Goal: Task Accomplishment & Management: Complete application form

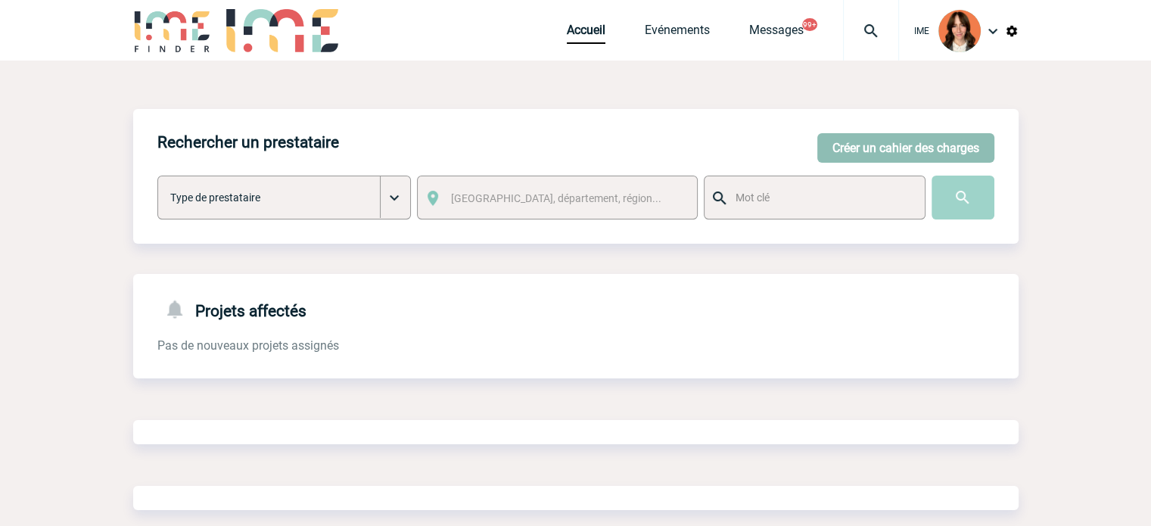
click at [872, 150] on button "Créer un cahier des charges" at bounding box center [905, 148] width 177 height 30
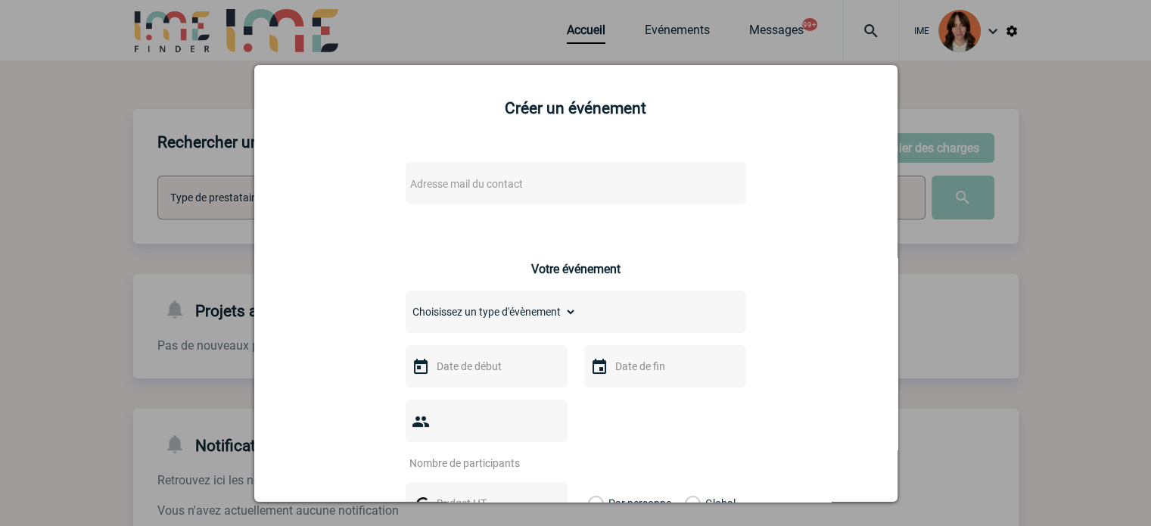
click at [478, 163] on div "Adresse mail du contact" at bounding box center [575, 183] width 340 height 42
click at [478, 178] on span "Adresse mail du contact" at bounding box center [536, 183] width 265 height 21
type input "[EMAIL_ADDRESS][DOMAIN_NAME]"
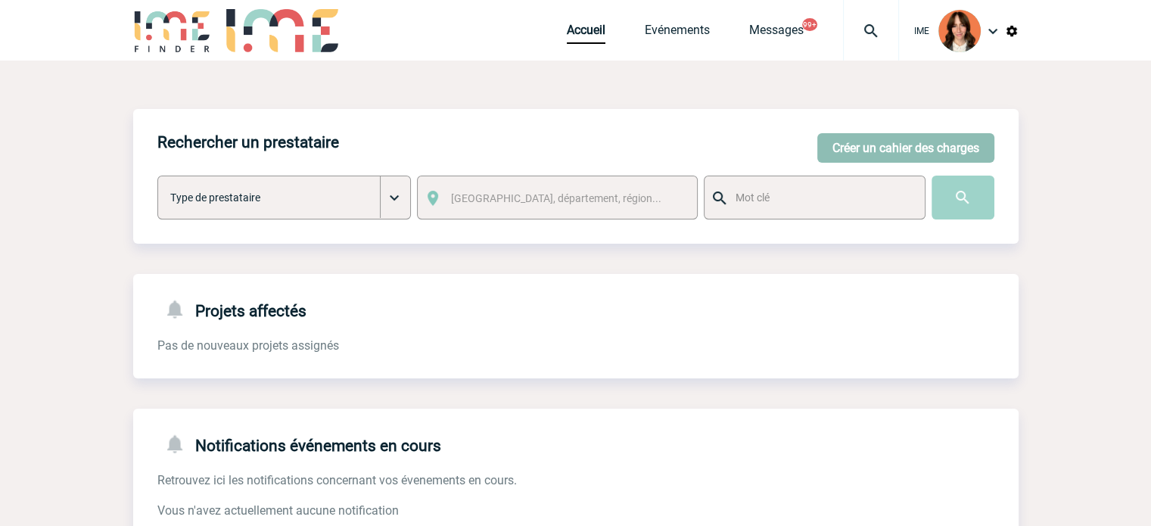
click at [845, 134] on button "Créer un cahier des charges" at bounding box center [905, 148] width 177 height 30
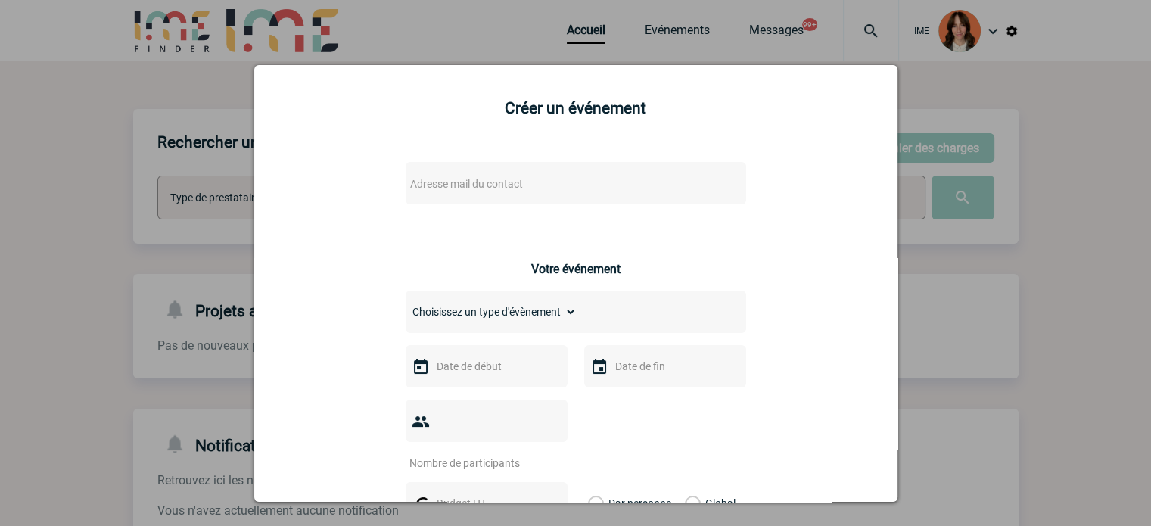
click at [466, 190] on span "Adresse mail du contact" at bounding box center [466, 184] width 113 height 12
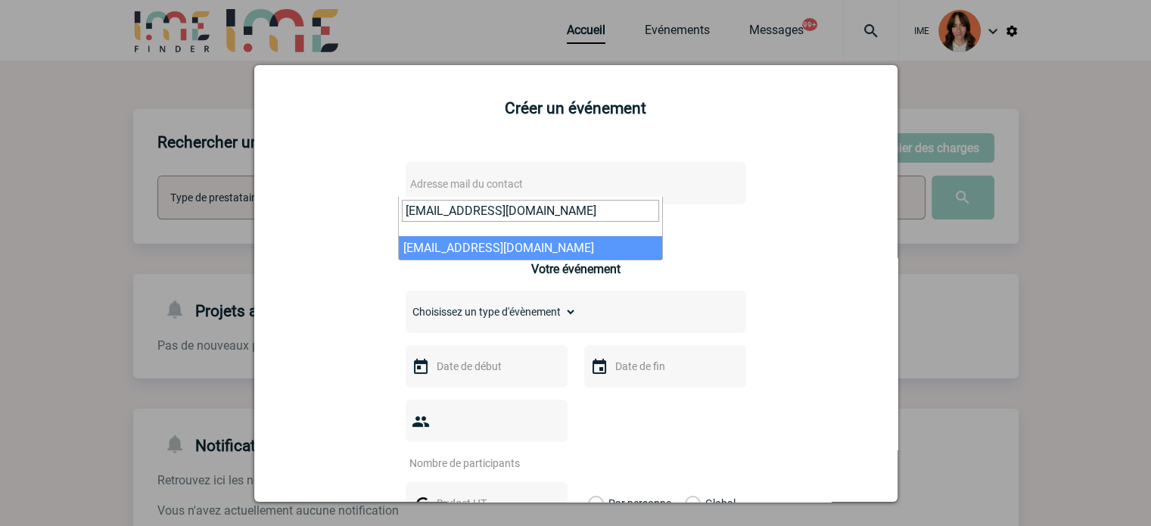
type input "[EMAIL_ADDRESS][DOMAIN_NAME]"
select select "132850"
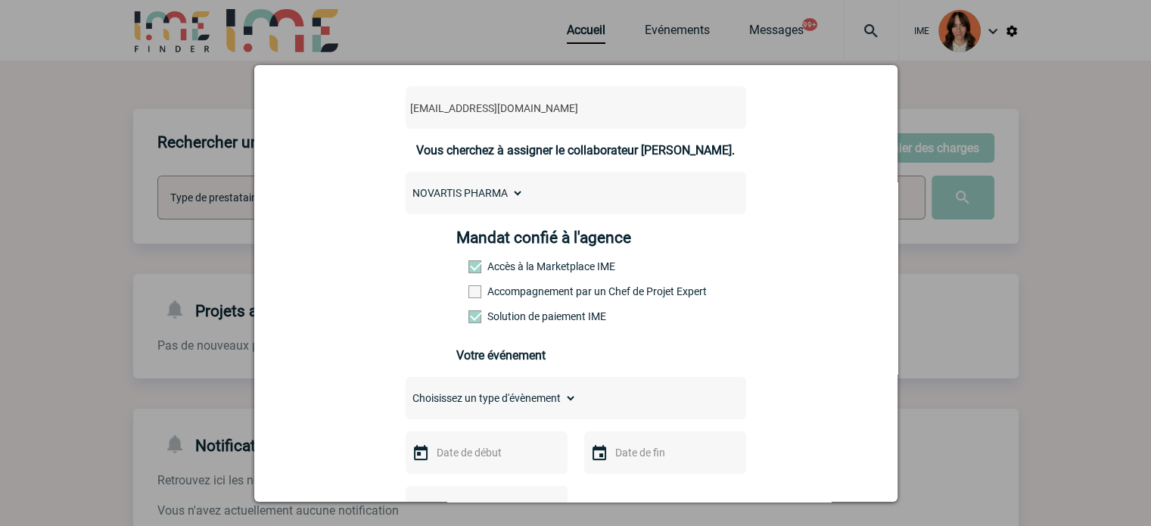
click at [525, 296] on label "Accompagnement par un Chef de Projet Expert" at bounding box center [501, 291] width 67 height 12
click at [0, 0] on input "Accompagnement par un Chef de Projet Expert" at bounding box center [0, 0] width 0 height 0
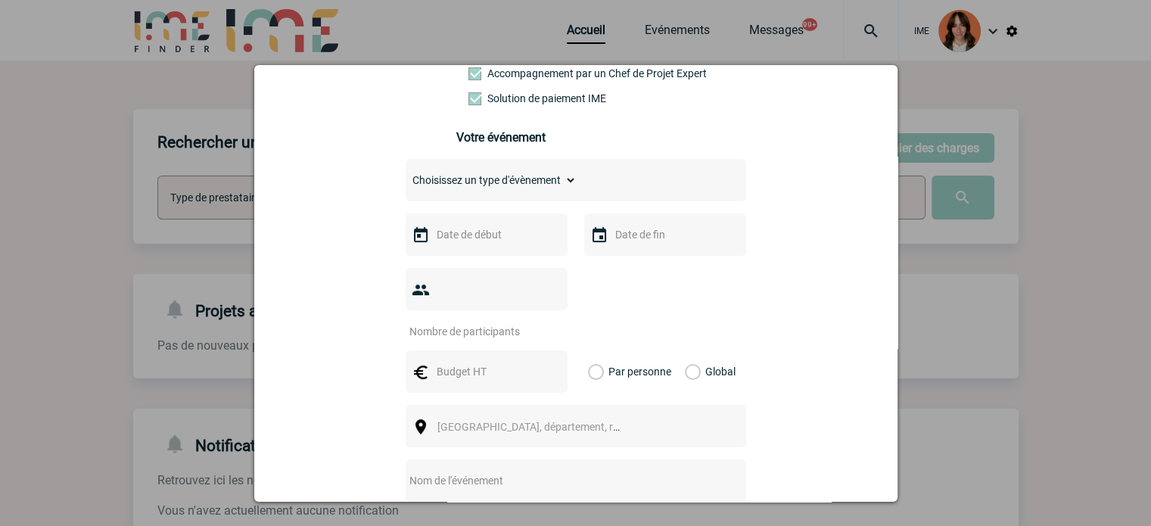
scroll to position [303, 0]
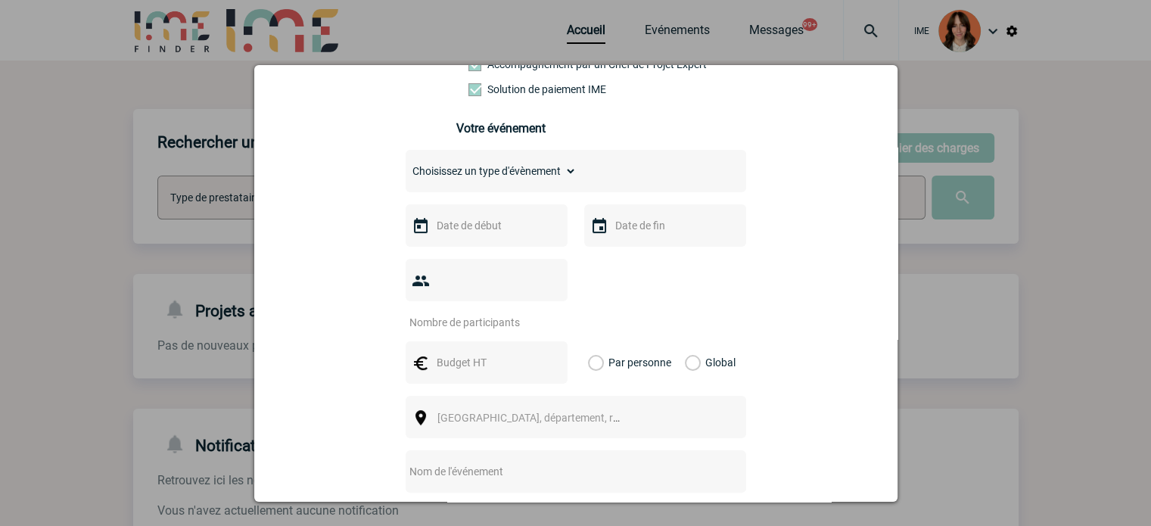
click at [505, 182] on select "Choisissez un type d'évènement Séminaire avec nuitée Séminaire sans nuitée Repa…" at bounding box center [490, 170] width 171 height 21
select select "2"
click at [405, 165] on select "Choisissez un type d'évènement Séminaire avec nuitée Séminaire sans nuitée Repa…" at bounding box center [490, 170] width 171 height 21
click at [475, 229] on input "text" at bounding box center [485, 226] width 104 height 20
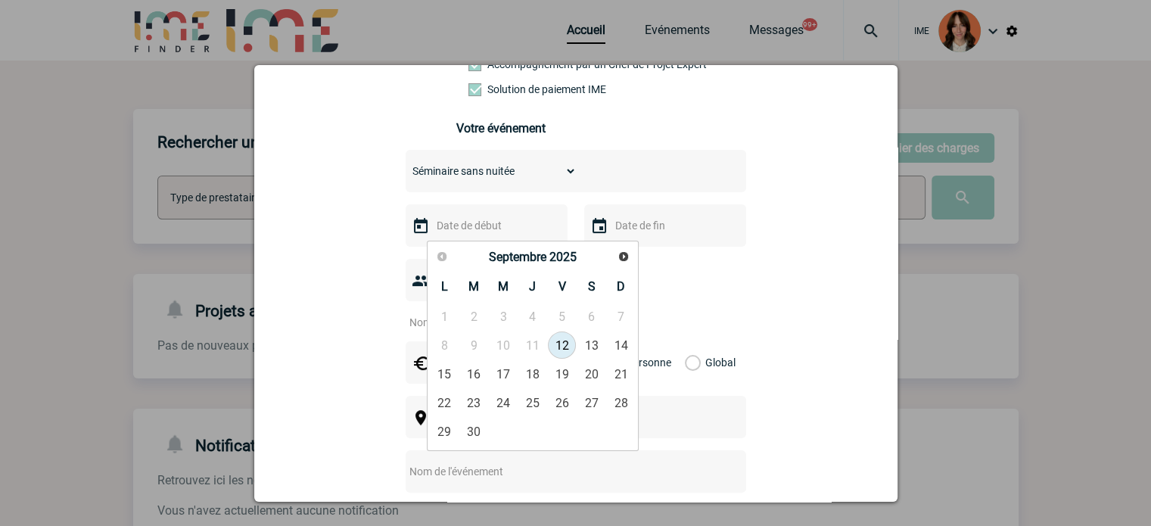
click at [611, 255] on div "Précédent Suivant Septembre 2025" at bounding box center [533, 257] width 206 height 26
click at [615, 255] on link "Suivant" at bounding box center [623, 257] width 22 height 22
click at [508, 341] on link "8" at bounding box center [503, 344] width 28 height 27
type input "08-10-2025"
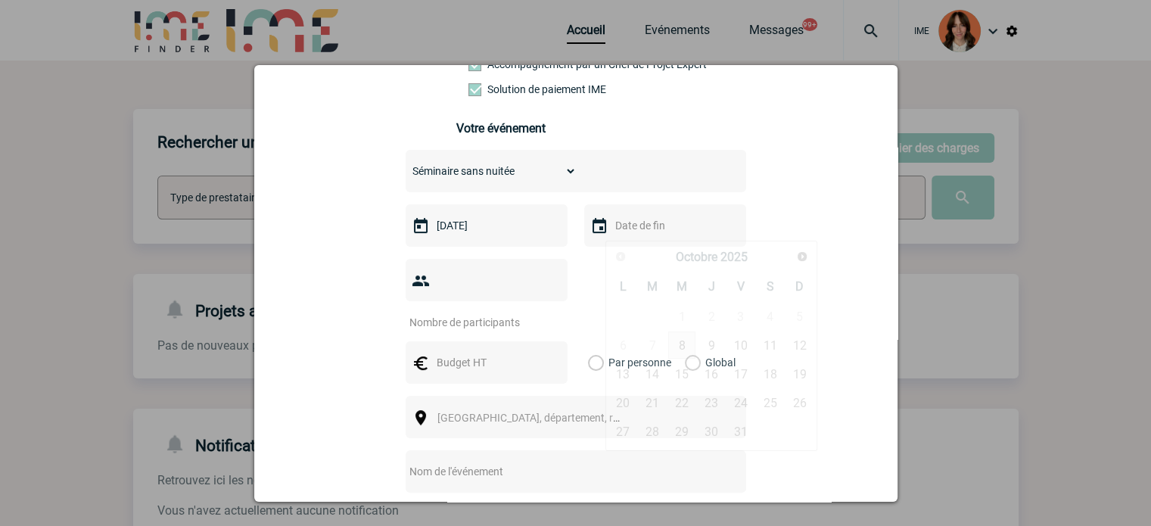
click at [640, 228] on input "text" at bounding box center [663, 226] width 104 height 20
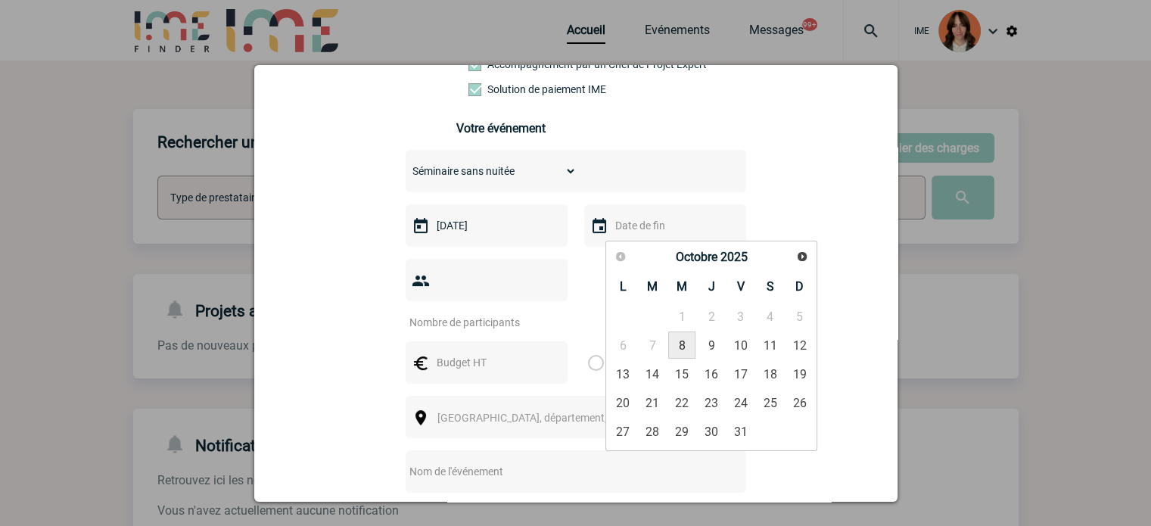
click at [682, 349] on link "8" at bounding box center [682, 344] width 28 height 27
type input "08-10-2025"
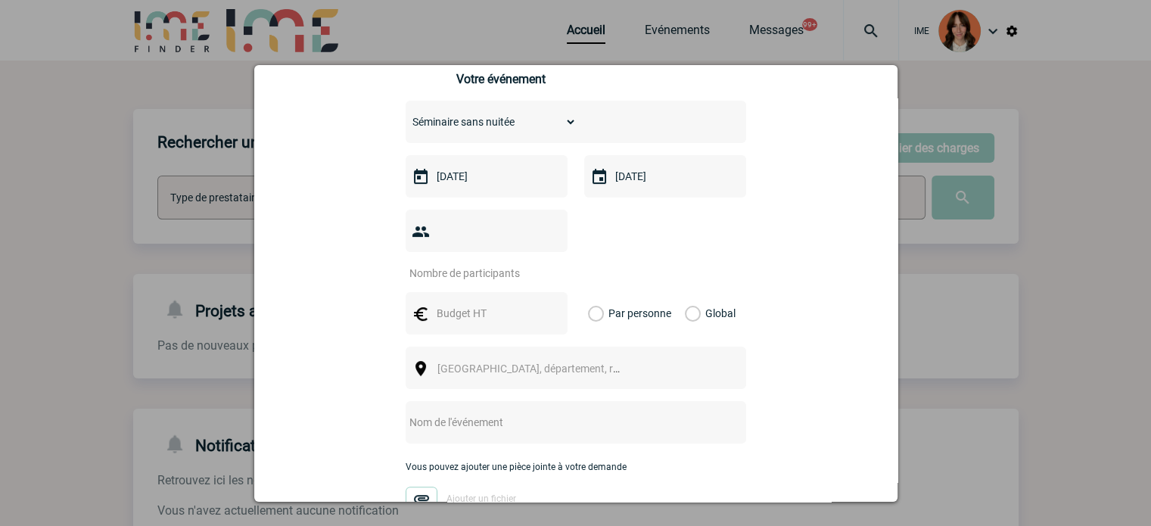
scroll to position [378, 0]
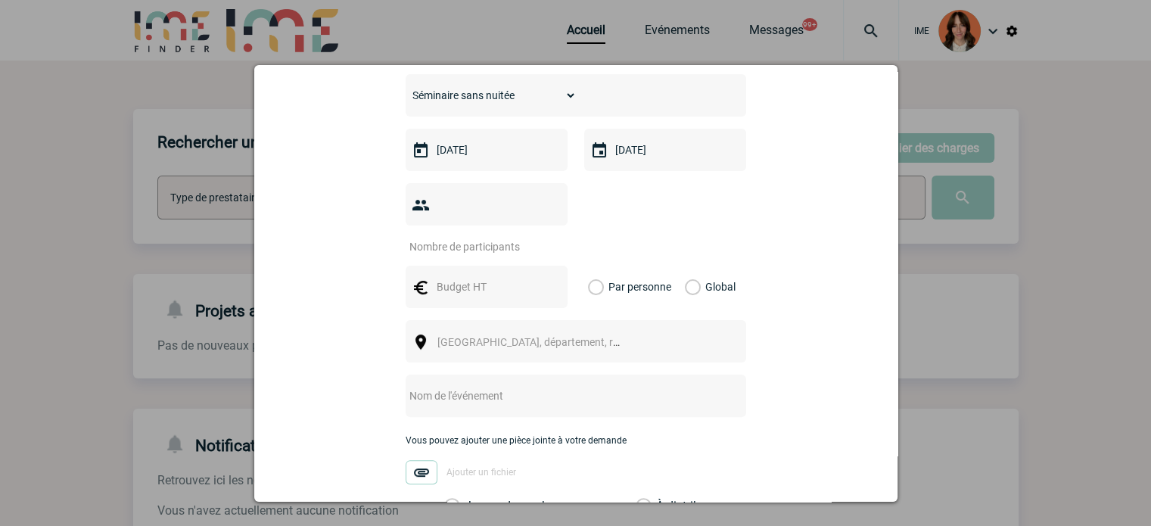
click at [496, 237] on input "number" at bounding box center [476, 247] width 142 height 20
type input "10"
click at [474, 277] on input "text" at bounding box center [485, 287] width 104 height 20
type input "1800"
click at [685, 266] on label "Global" at bounding box center [690, 287] width 10 height 42
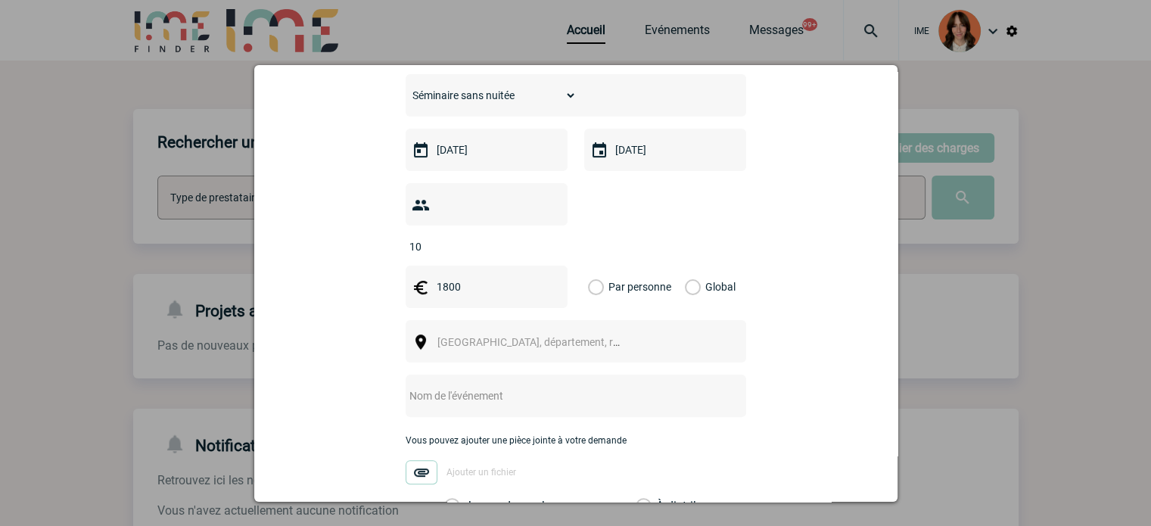
click at [0, 0] on input "Global" at bounding box center [0, 0] width 0 height 0
click at [589, 331] on span "[GEOGRAPHIC_DATA], département, région..." at bounding box center [535, 341] width 208 height 21
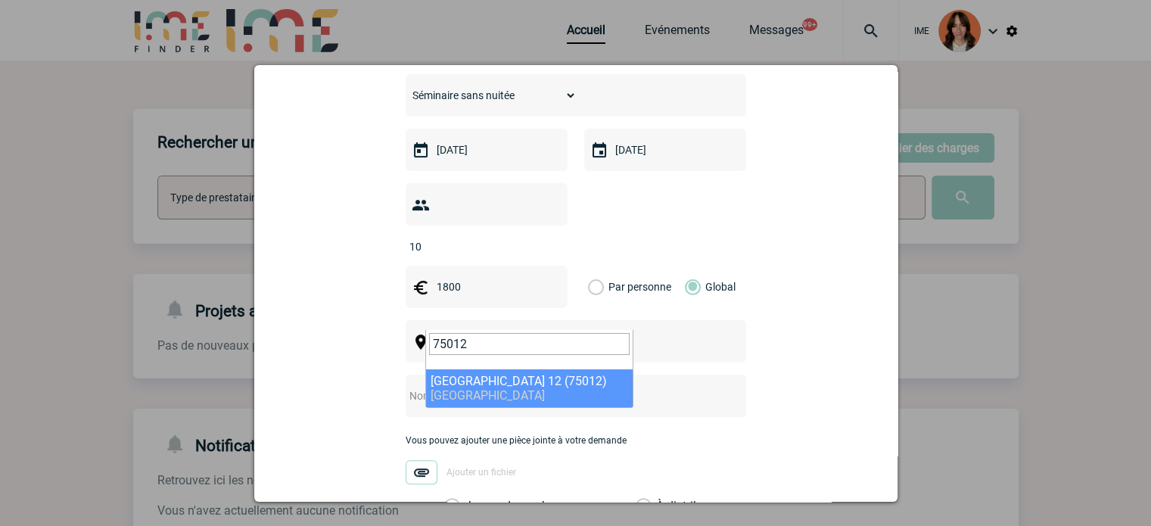
type input "75012"
select select "15"
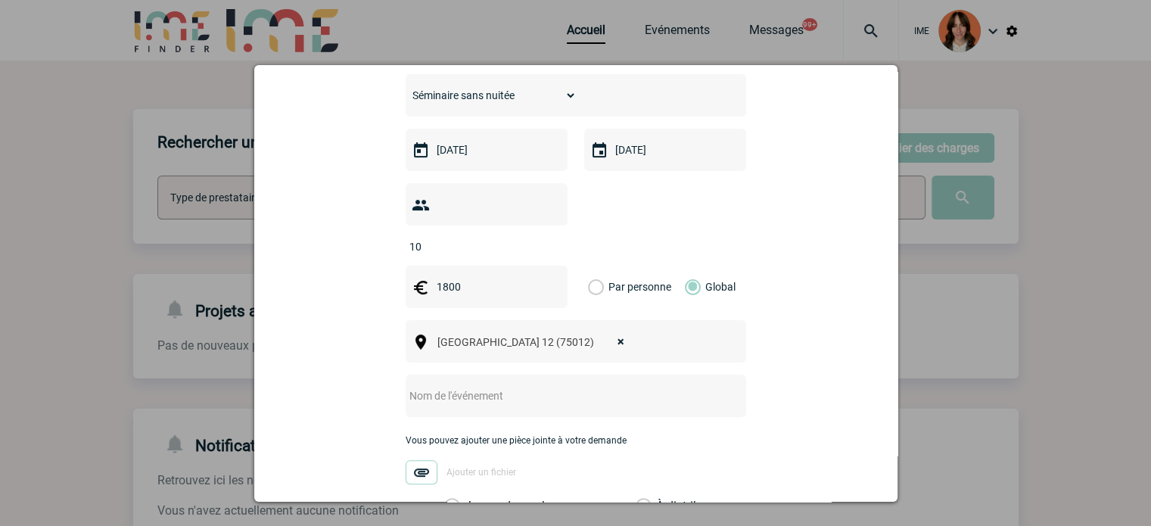
click at [448, 386] on input "text" at bounding box center [555, 396] width 300 height 20
paste input "Board UCS libéral"
type input "Board UCS libéral"
click at [470, 499] on label "Je prends en charge" at bounding box center [457, 506] width 26 height 15
click at [0, 0] on input "Je prends en charge" at bounding box center [0, 0] width 0 height 0
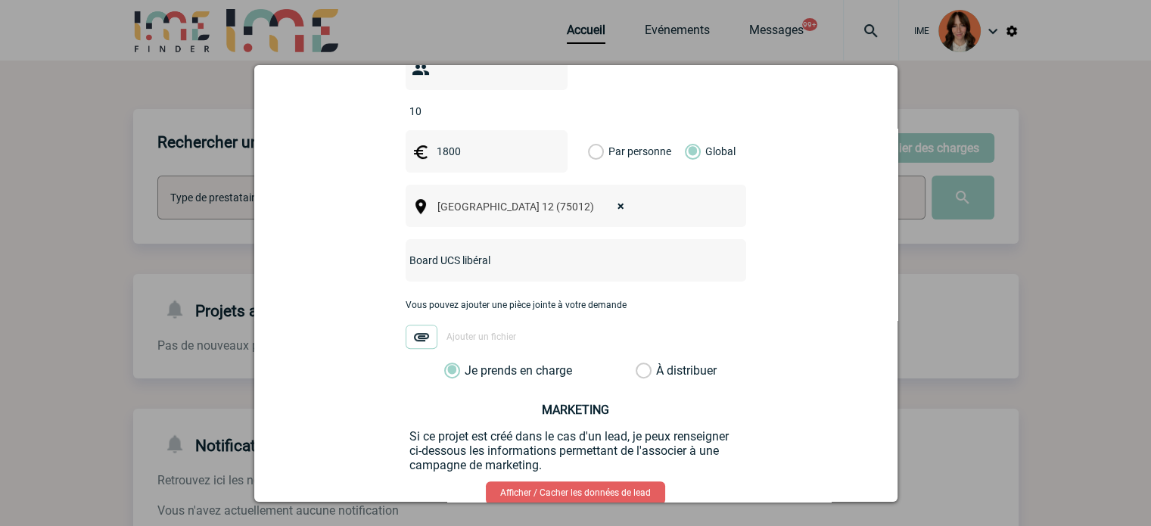
scroll to position [589, 0]
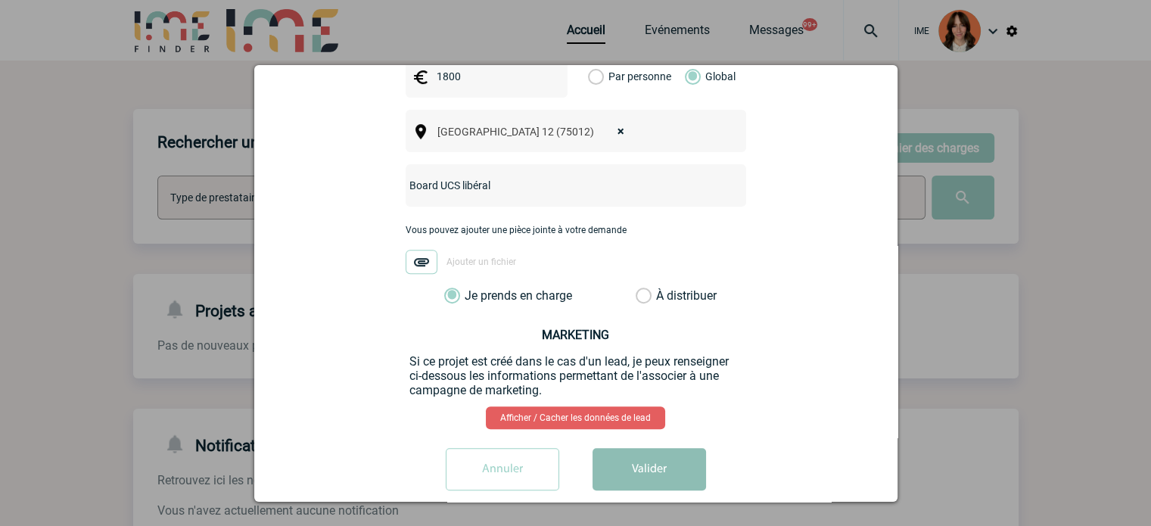
click at [642, 448] on button "Valider" at bounding box center [648, 469] width 113 height 42
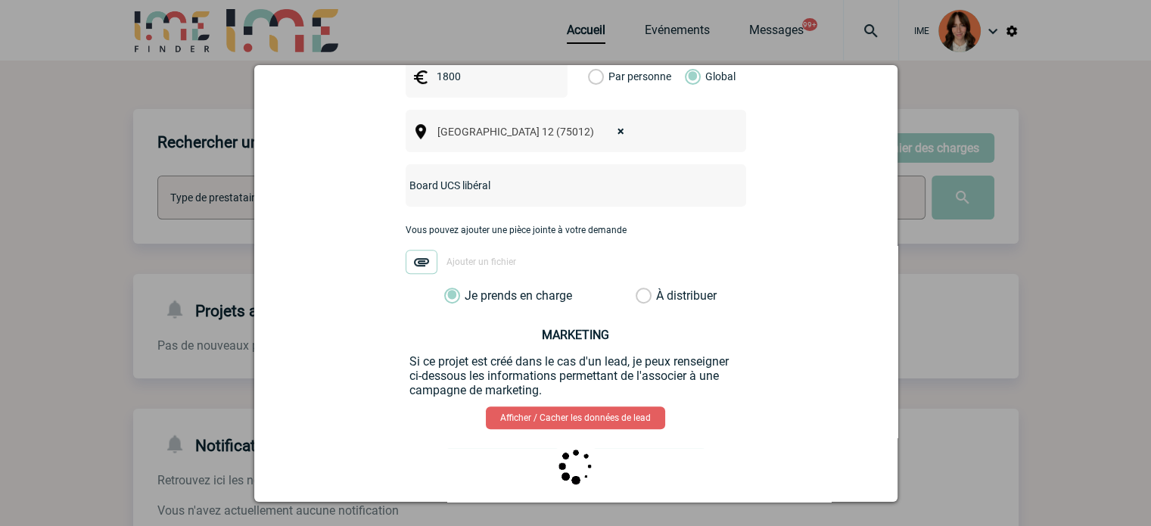
scroll to position [0, 0]
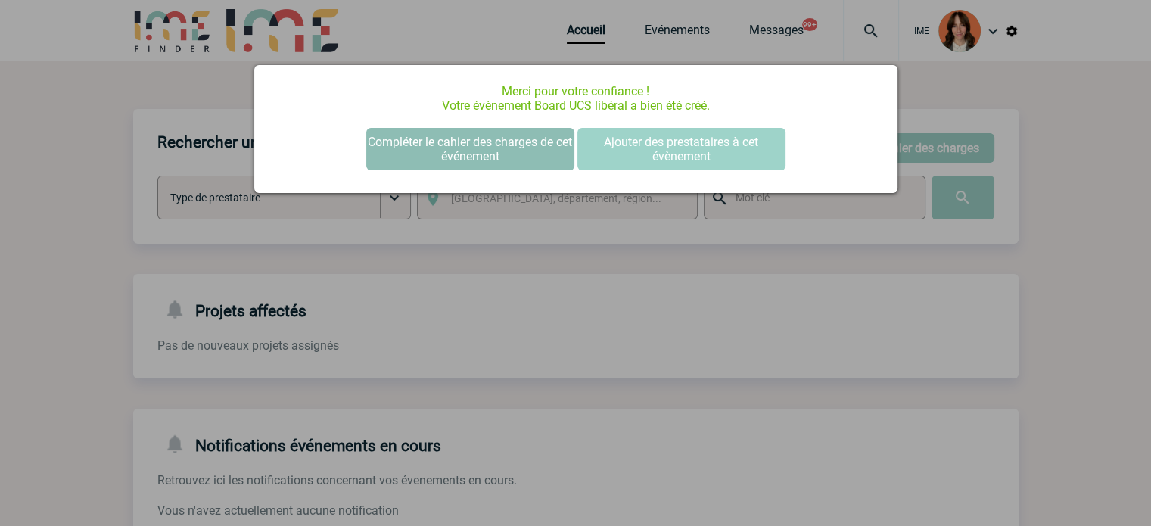
click at [423, 149] on button "Compléter le cahier des charges de cet événement" at bounding box center [470, 149] width 208 height 42
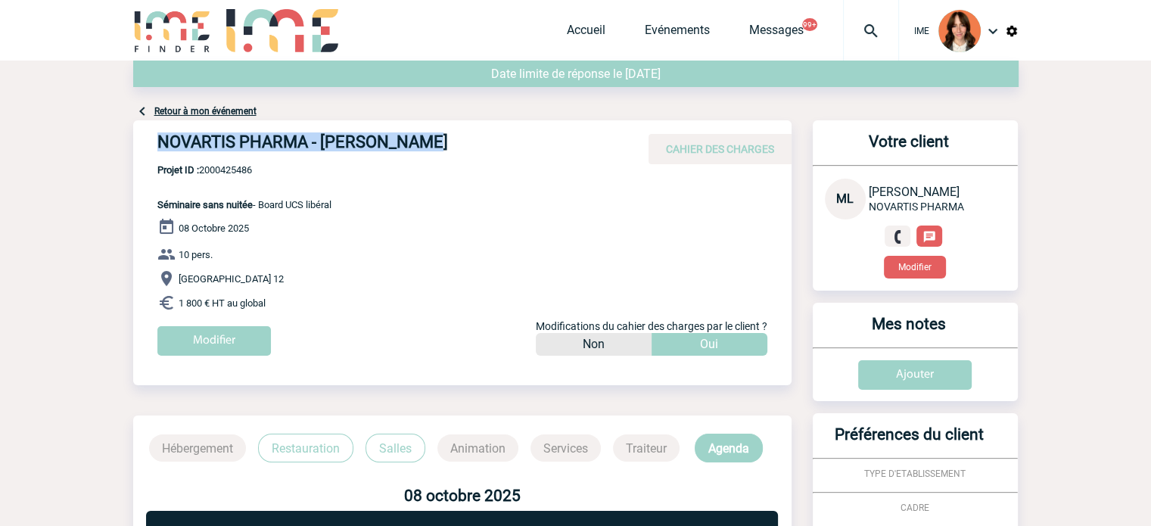
drag, startPoint x: 142, startPoint y: 141, endPoint x: 448, endPoint y: 145, distance: 305.7
click at [446, 145] on div "NOVARTIS PHARMA - Mehdi LOUCIF CAHIER DES CHARGES" at bounding box center [462, 142] width 658 height 44
copy h4 "NOVARTIS PHARMA - Mehdi LOUCIF"
click at [227, 169] on span "Projet ID : 2000425486" at bounding box center [244, 169] width 174 height 11
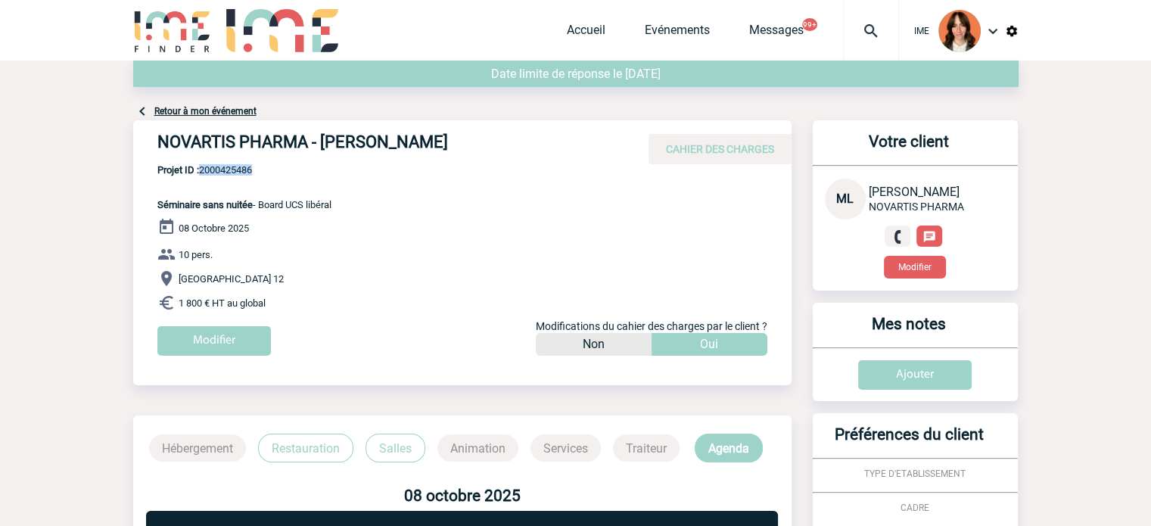
copy span "2000425486"
click at [227, 107] on link "Retour à mon événement" at bounding box center [205, 111] width 102 height 11
click at [570, 30] on link "Accueil" at bounding box center [586, 33] width 39 height 21
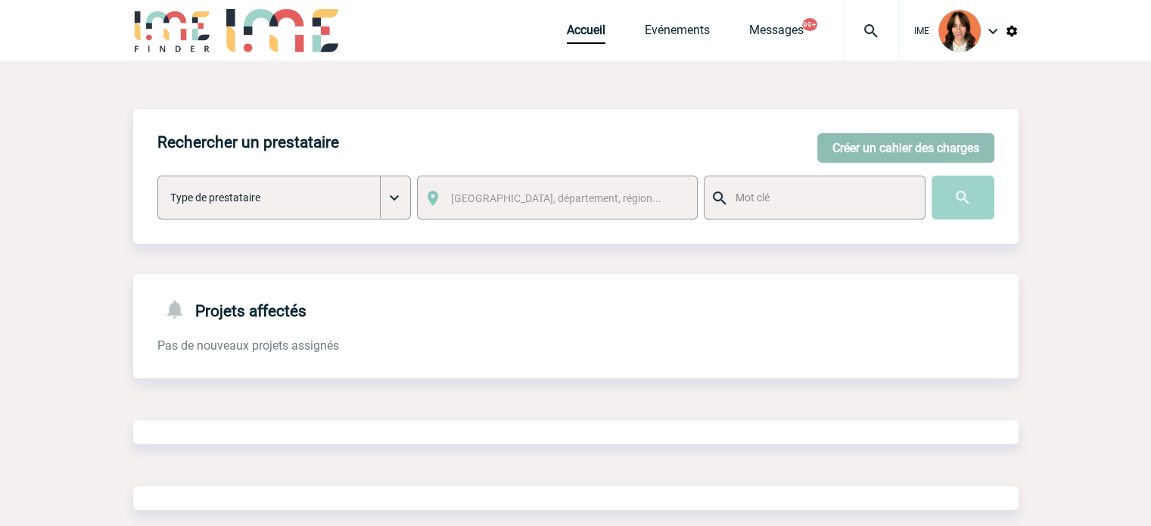
click at [890, 144] on button "Créer un cahier des charges" at bounding box center [905, 148] width 177 height 30
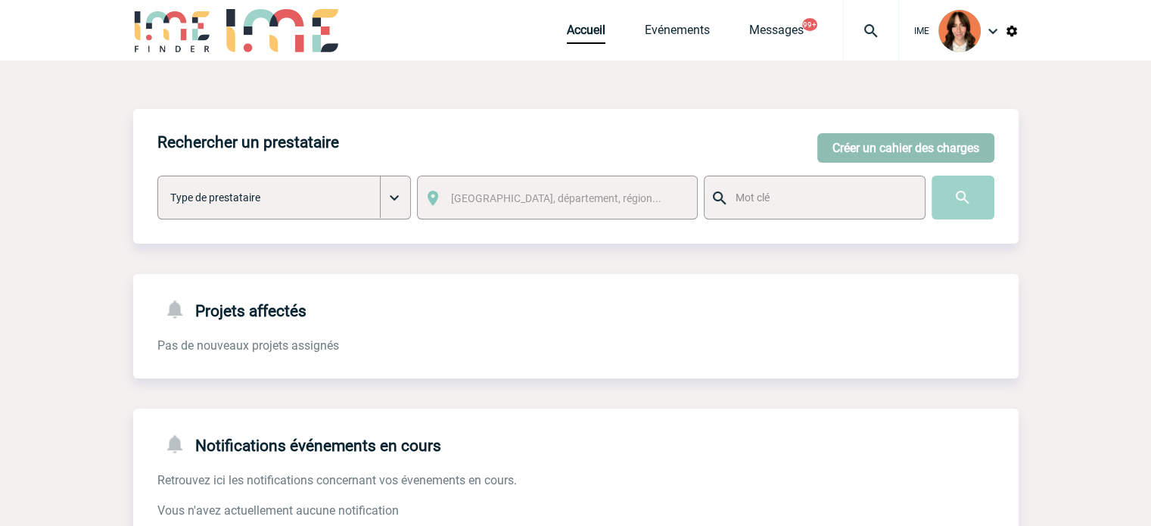
click at [847, 154] on button "Créer un cahier des charges" at bounding box center [905, 148] width 177 height 30
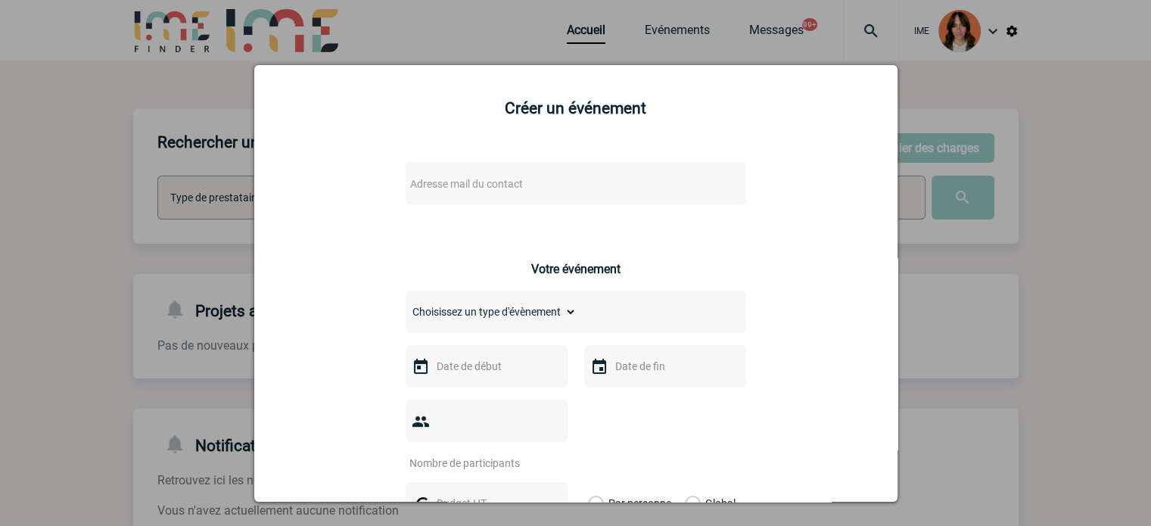
drag, startPoint x: 507, startPoint y: 192, endPoint x: 514, endPoint y: 189, distance: 8.1
click at [507, 192] on span "Adresse mail du contact" at bounding box center [536, 183] width 265 height 21
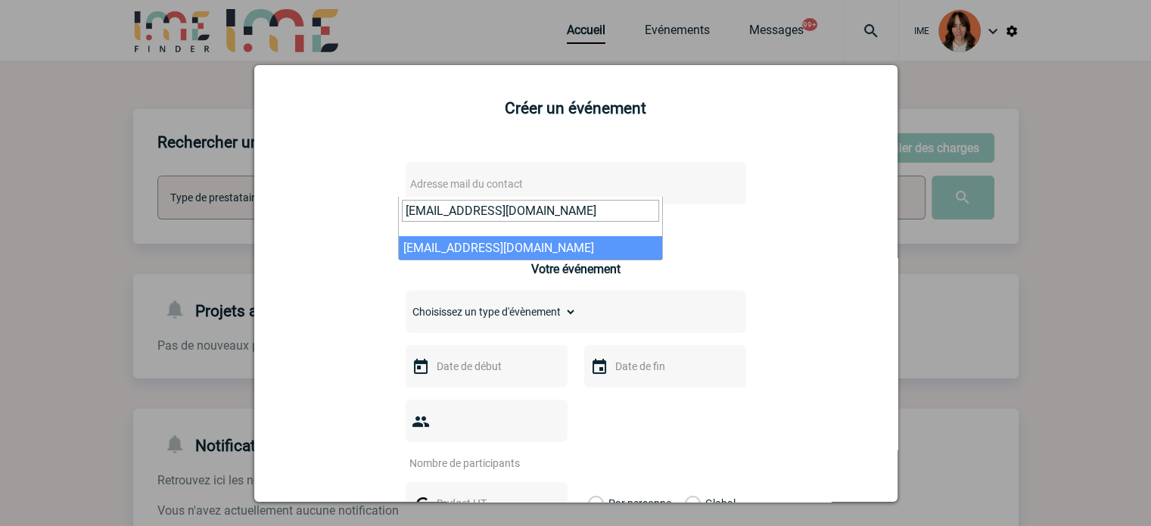
type input "mehdi.loucif@novartis.com"
select select "132850"
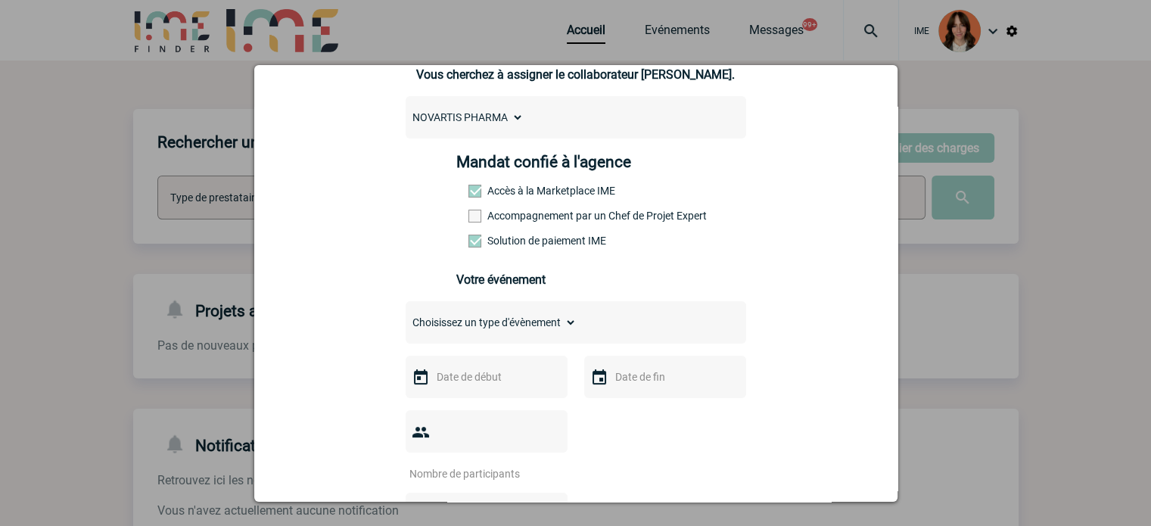
click at [511, 222] on label "Accompagnement par un Chef de Projet Expert" at bounding box center [501, 216] width 67 height 12
click at [0, 0] on input "Accompagnement par un Chef de Projet Expert" at bounding box center [0, 0] width 0 height 0
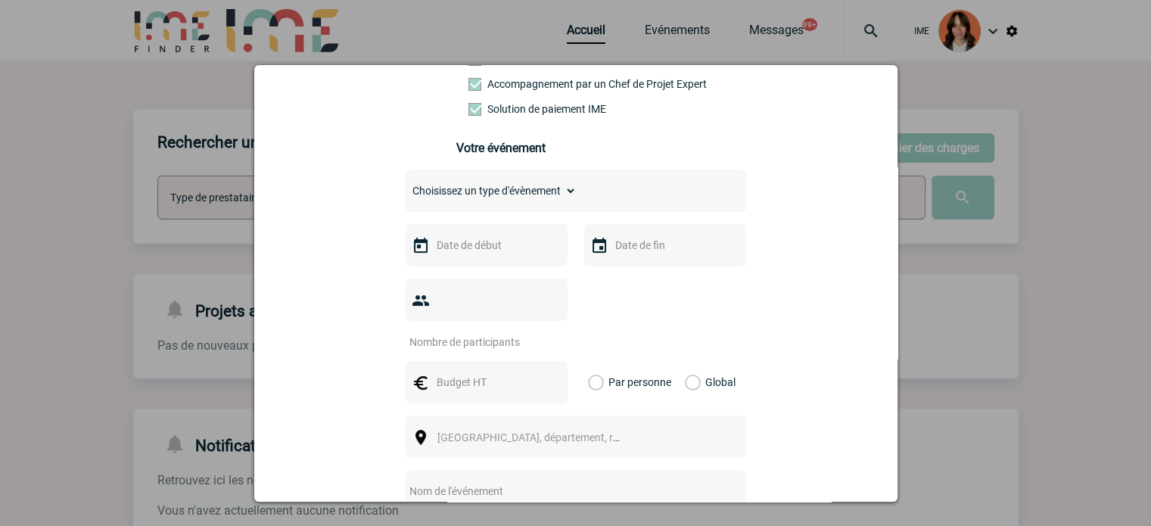
scroll to position [303, 0]
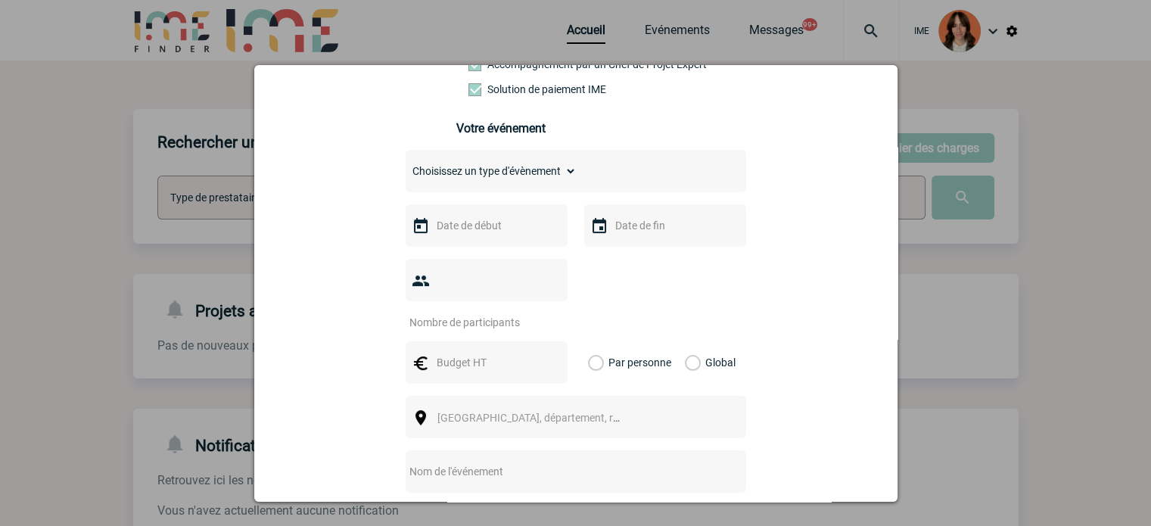
click at [499, 173] on select "Choisissez un type d'évènement Séminaire avec nuitée Séminaire sans nuitée Repa…" at bounding box center [490, 170] width 171 height 21
click at [479, 173] on select "Choisissez un type d'évènement Séminaire avec nuitée Séminaire sans nuitée Repa…" at bounding box center [490, 170] width 171 height 21
select select "2"
click at [405, 165] on select "Choisissez un type d'évènement Séminaire avec nuitée Séminaire sans nuitée Repa…" at bounding box center [490, 170] width 171 height 21
click at [457, 229] on input "text" at bounding box center [485, 226] width 104 height 20
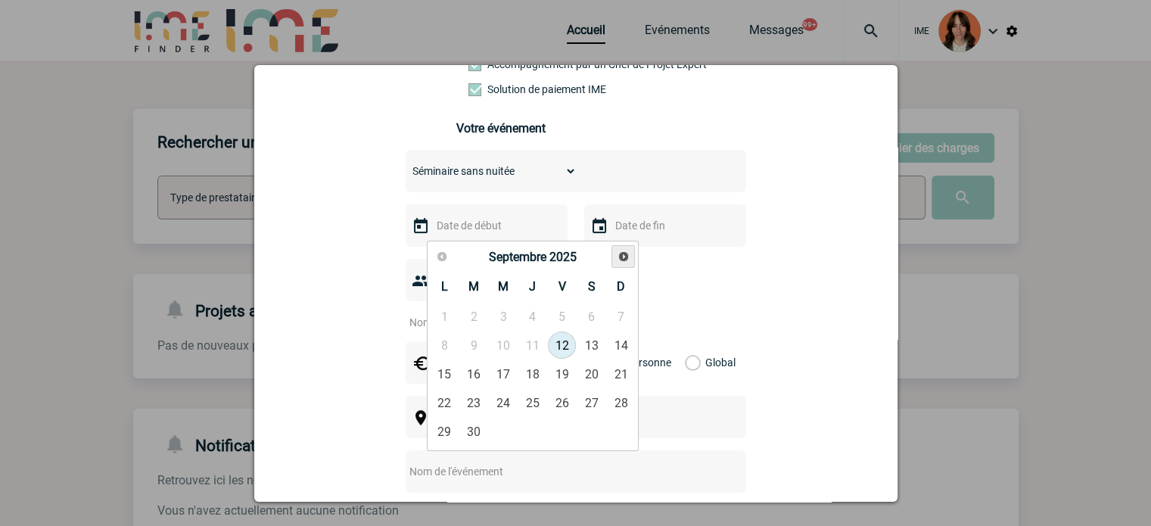
click at [628, 264] on link "Suivant" at bounding box center [622, 256] width 23 height 23
click at [475, 365] on link "14" at bounding box center [474, 373] width 28 height 27
type input "14-10-2025"
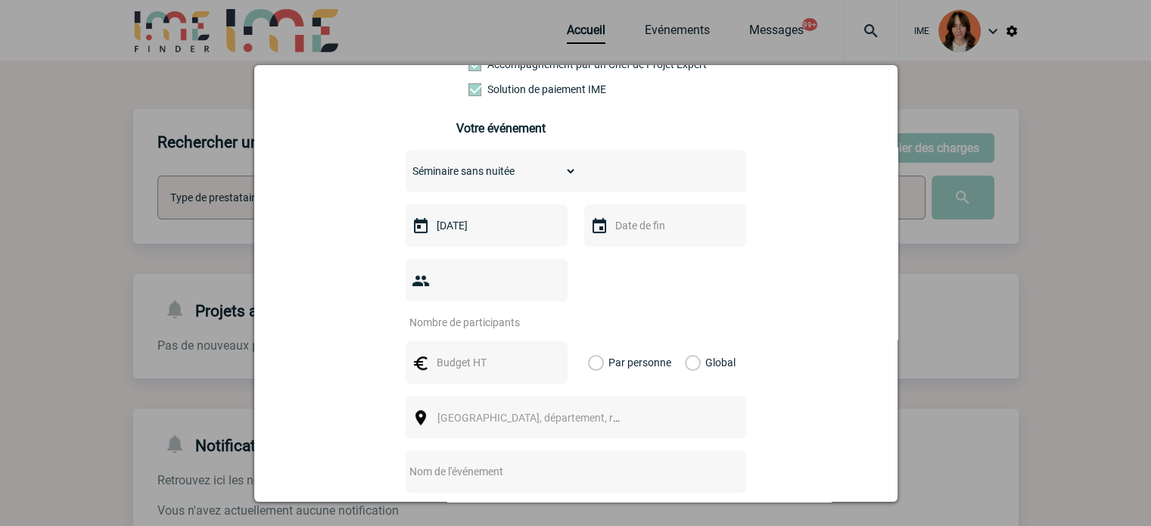
click at [648, 222] on input "text" at bounding box center [663, 226] width 104 height 20
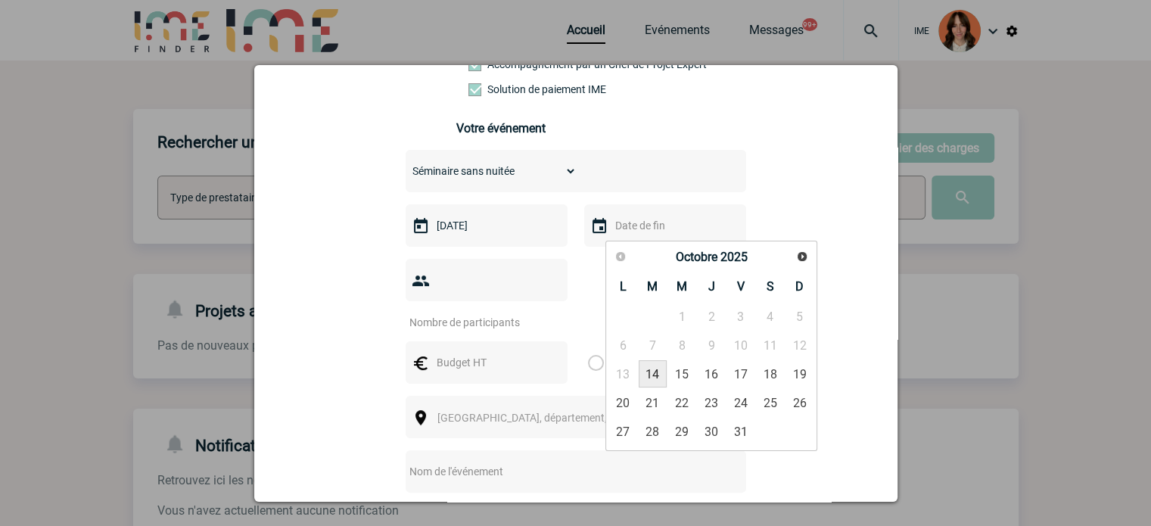
click at [657, 374] on link "14" at bounding box center [652, 373] width 28 height 27
type input "14-10-2025"
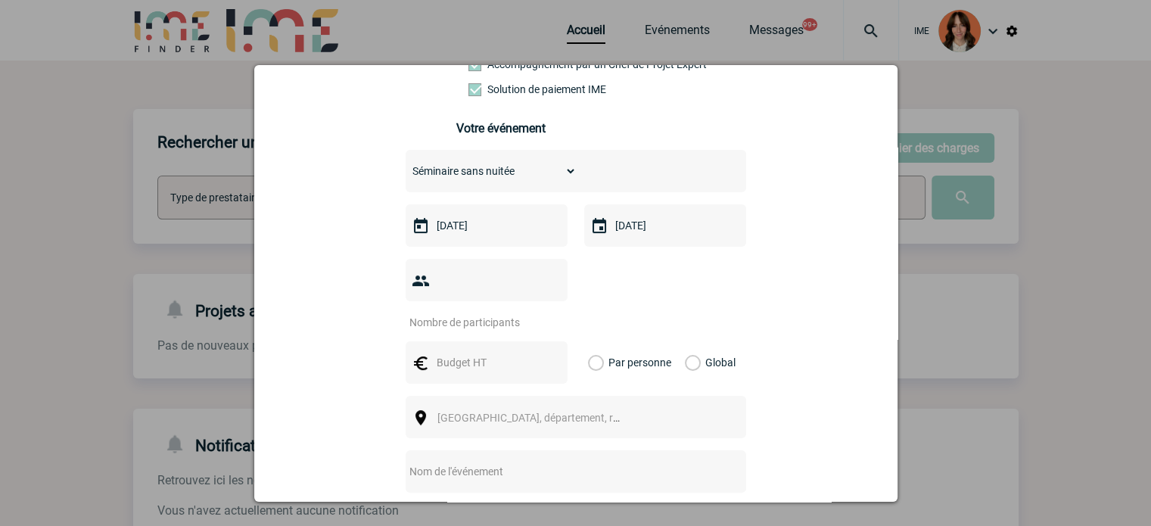
click at [500, 312] on input "number" at bounding box center [476, 322] width 142 height 20
type input "8"
click at [449, 353] on input "text" at bounding box center [485, 363] width 104 height 20
type input "1800"
click at [685, 341] on label "Global" at bounding box center [690, 362] width 10 height 42
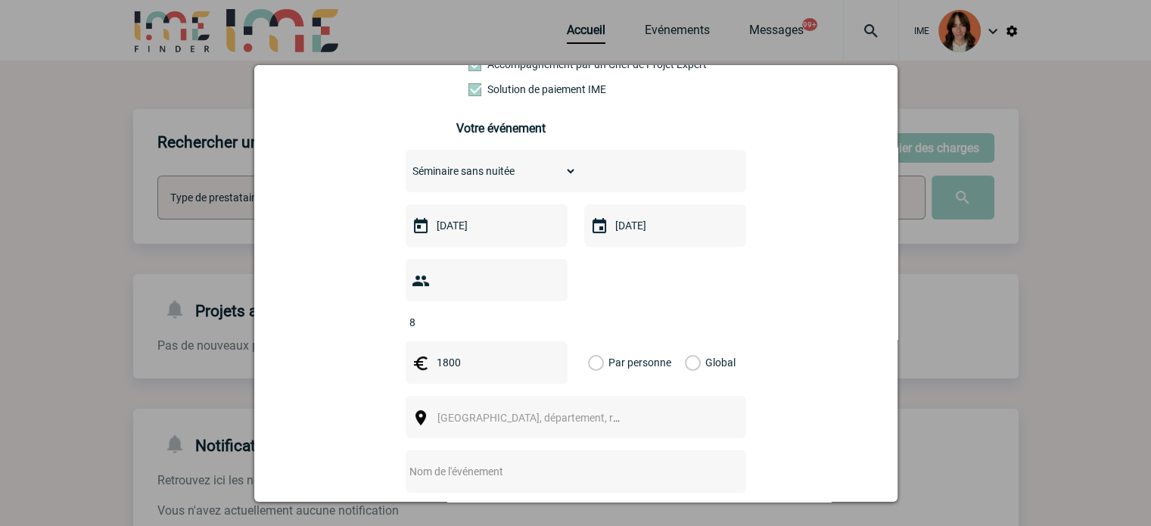
click at [0, 0] on input "Global" at bounding box center [0, 0] width 0 height 0
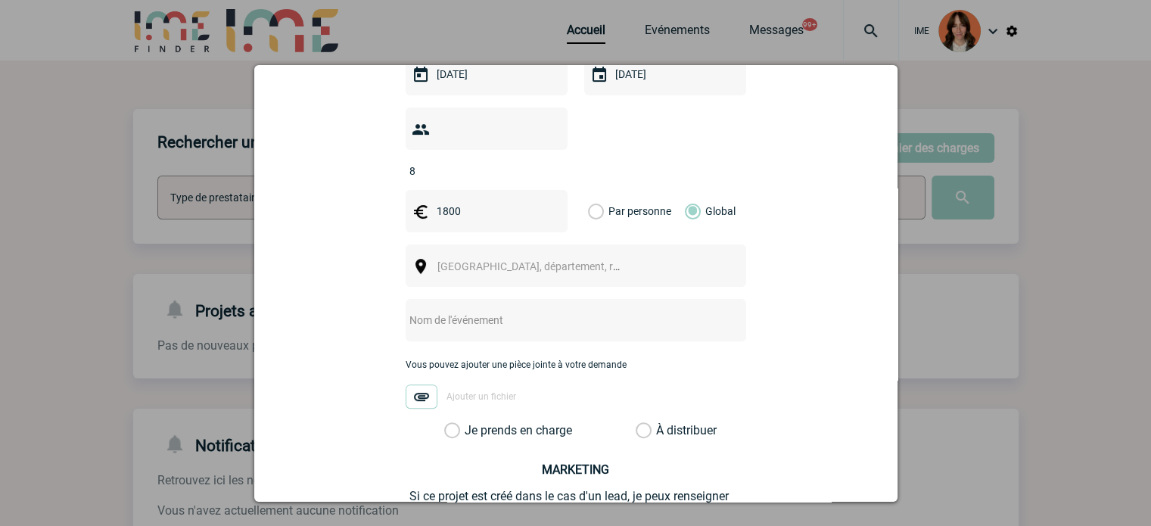
click at [481, 260] on span "Ville, département, région..." at bounding box center [542, 266] width 210 height 12
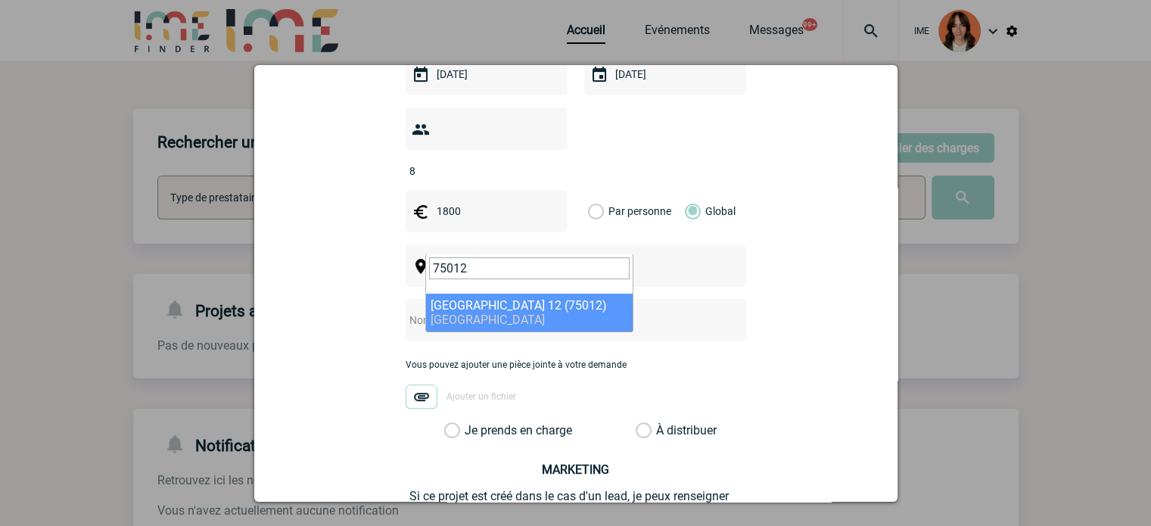
type input "75012"
select select "15"
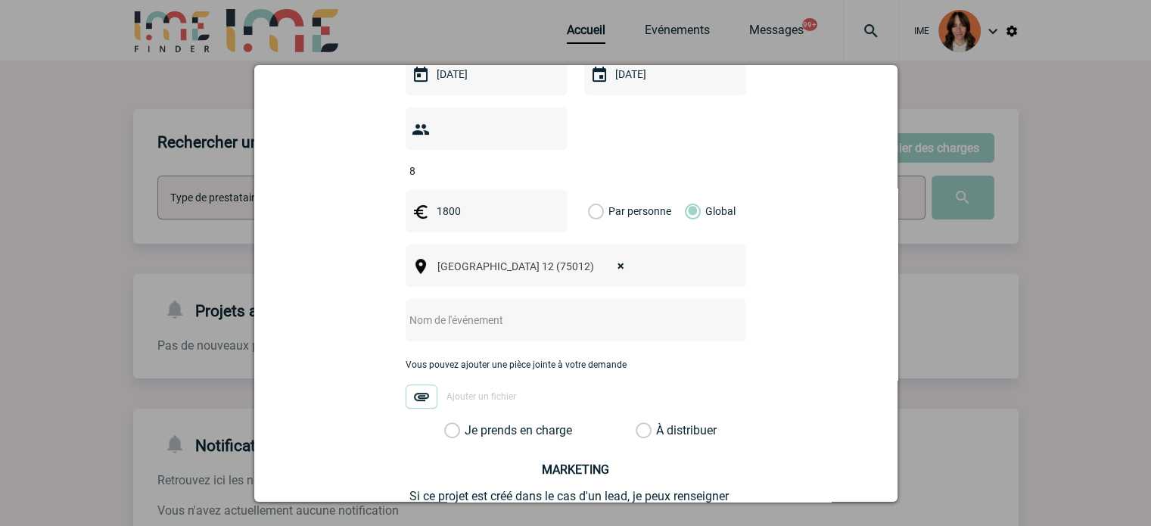
drag, startPoint x: 439, startPoint y: 303, endPoint x: 445, endPoint y: 330, distance: 27.9
click at [439, 310] on input "text" at bounding box center [555, 320] width 300 height 20
paste input "Board UCS libéral"
type input "Board UCS libéral"
click at [446, 423] on label "Je prends en charge" at bounding box center [457, 430] width 26 height 15
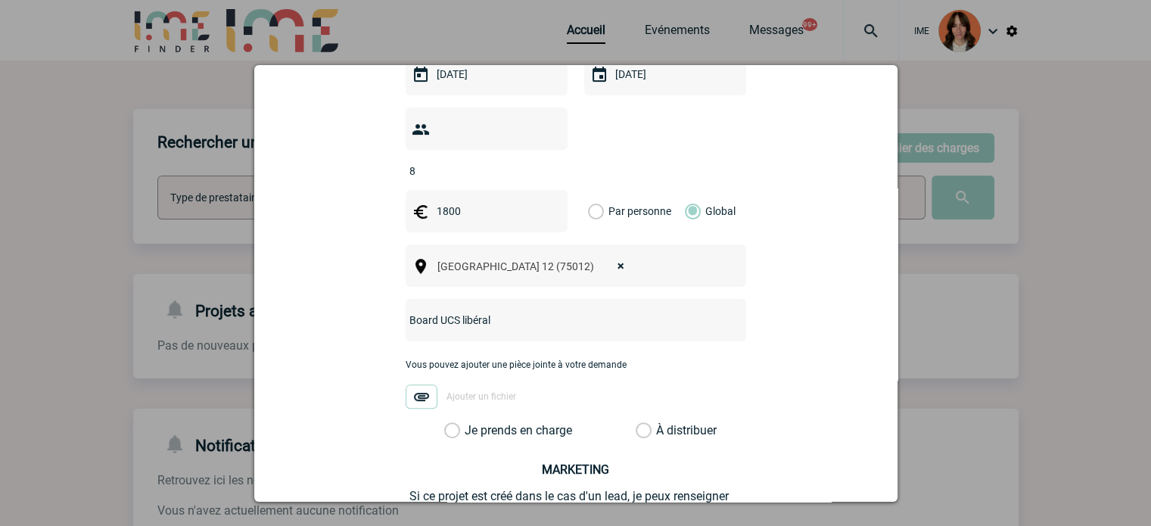
click at [0, 0] on input "Je prends en charge" at bounding box center [0, 0] width 0 height 0
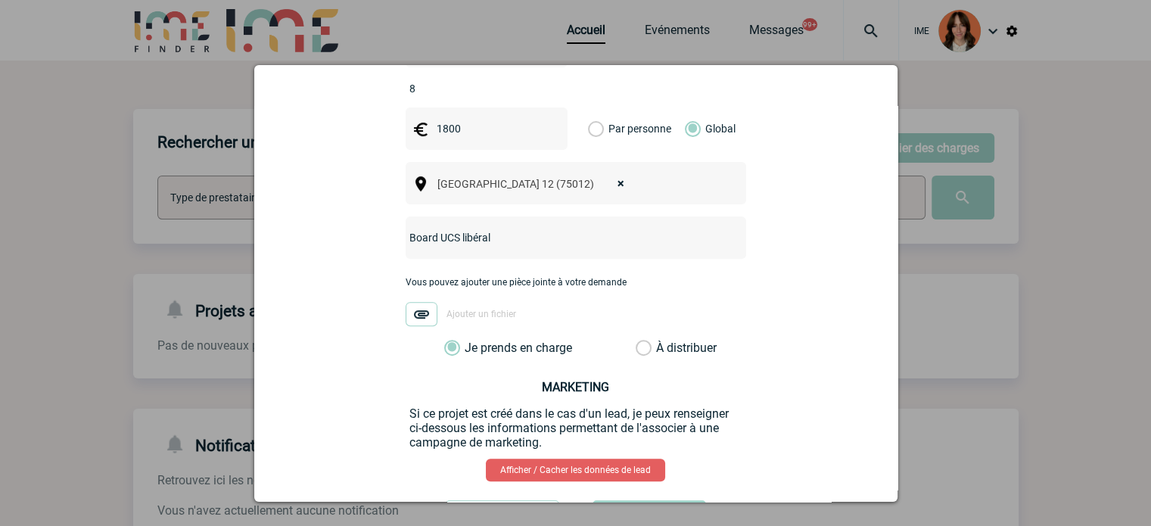
scroll to position [589, 0]
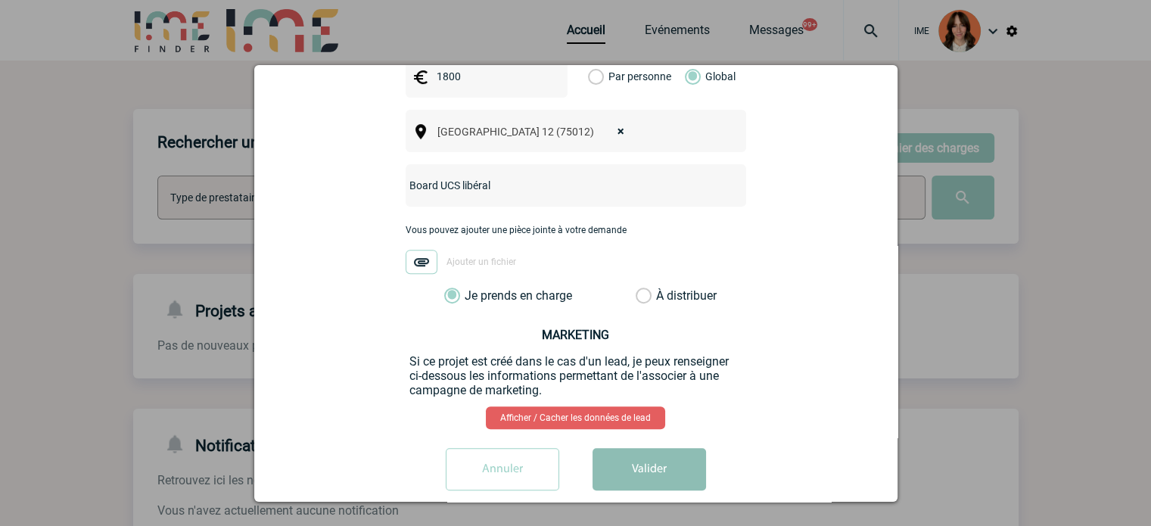
click at [693, 448] on button "Valider" at bounding box center [648, 469] width 113 height 42
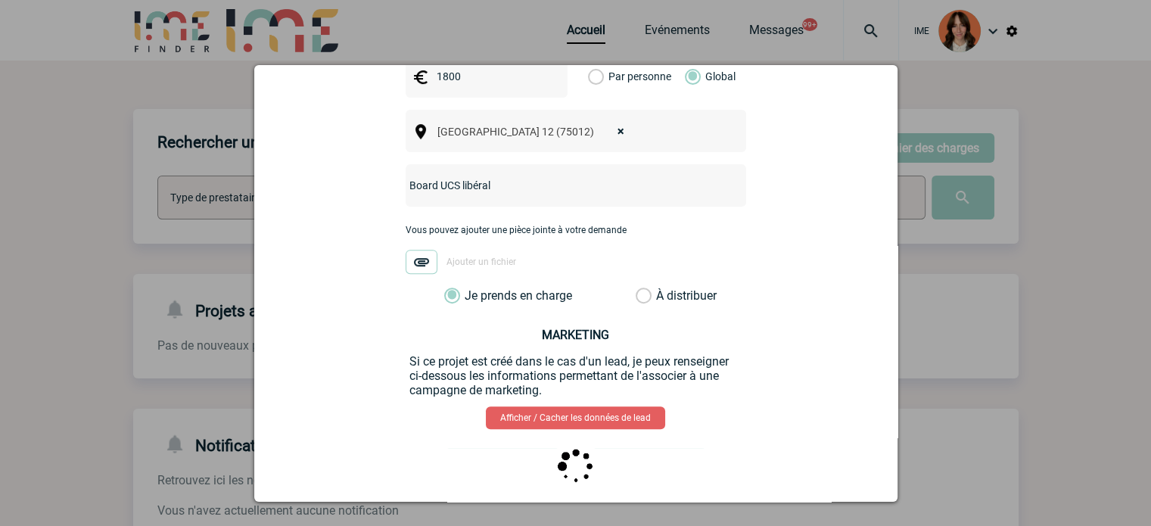
scroll to position [0, 0]
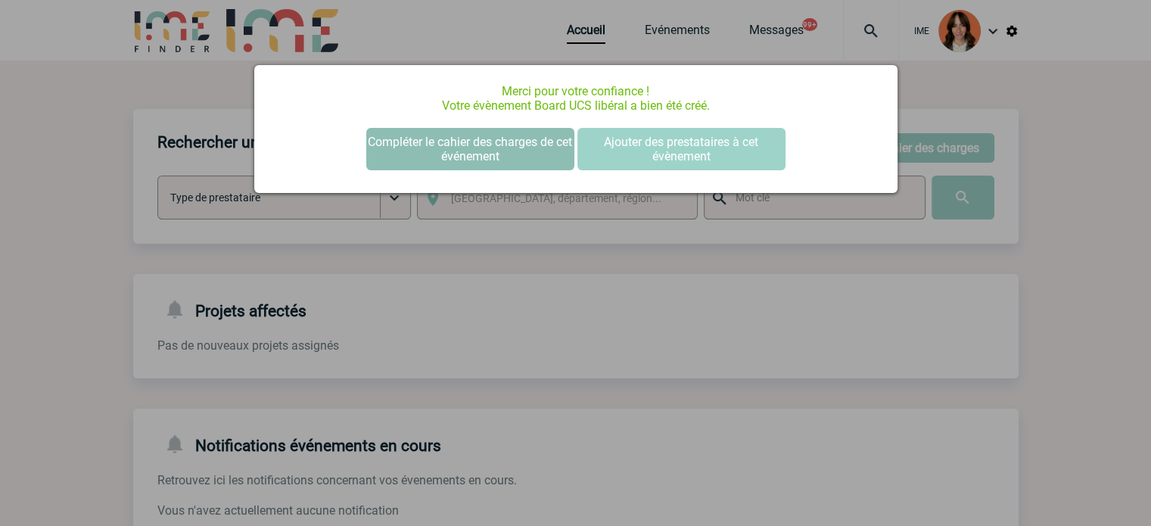
click at [446, 160] on button "Compléter le cahier des charges de cet événement" at bounding box center [470, 149] width 208 height 42
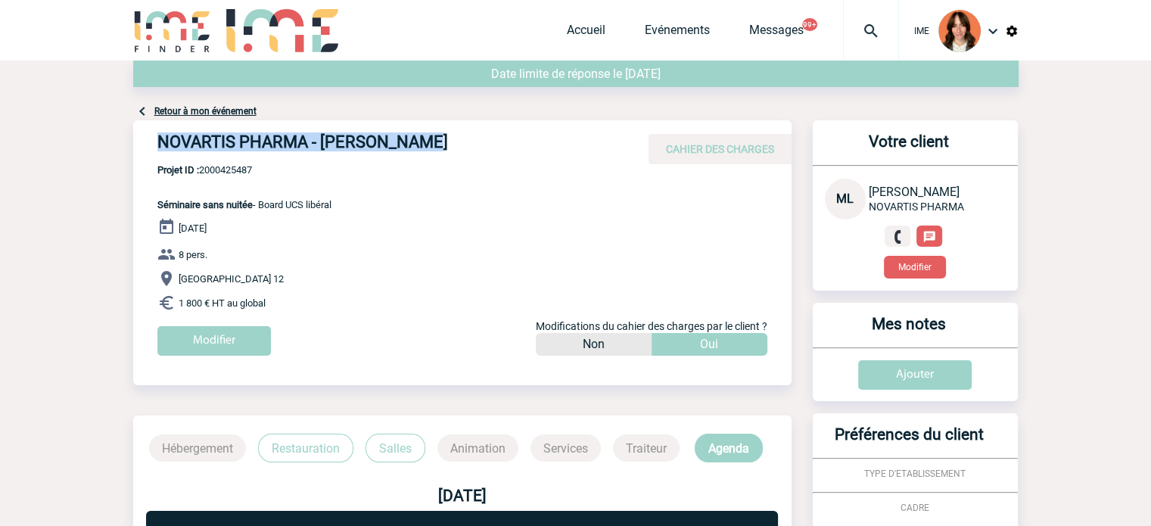
drag, startPoint x: 151, startPoint y: 143, endPoint x: 439, endPoint y: 136, distance: 287.6
click at [439, 136] on div "NOVARTIS PHARMA - Mehdi LOUCIF CAHIER DES CHARGES" at bounding box center [462, 142] width 658 height 44
copy h4 "NOVARTIS PHARMA - Mehdi LOUCIF"
click at [220, 166] on span "Projet ID : 2000425487" at bounding box center [244, 169] width 174 height 11
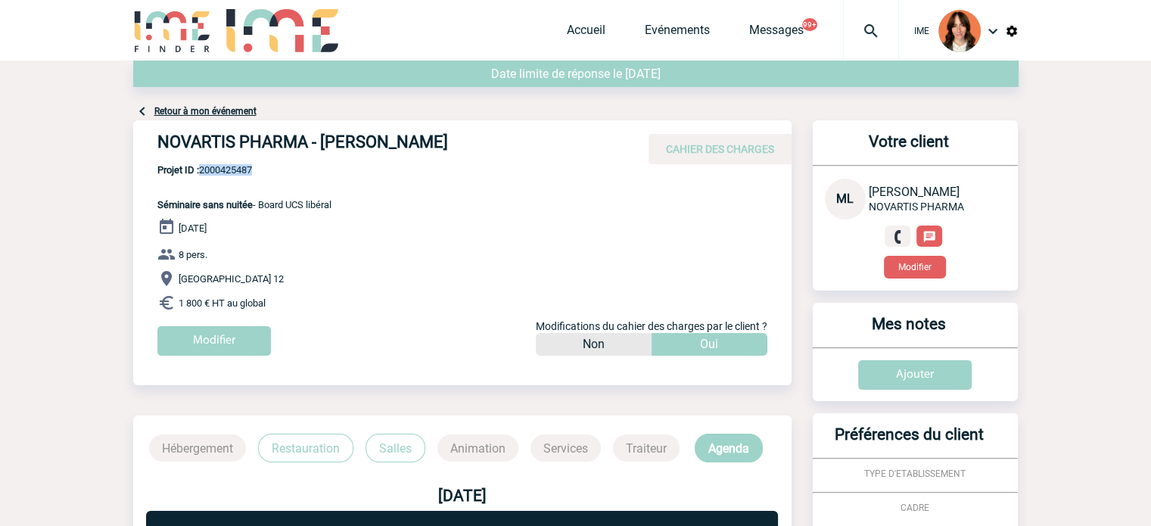
copy span "2000425487"
click at [581, 27] on link "Accueil" at bounding box center [586, 33] width 39 height 21
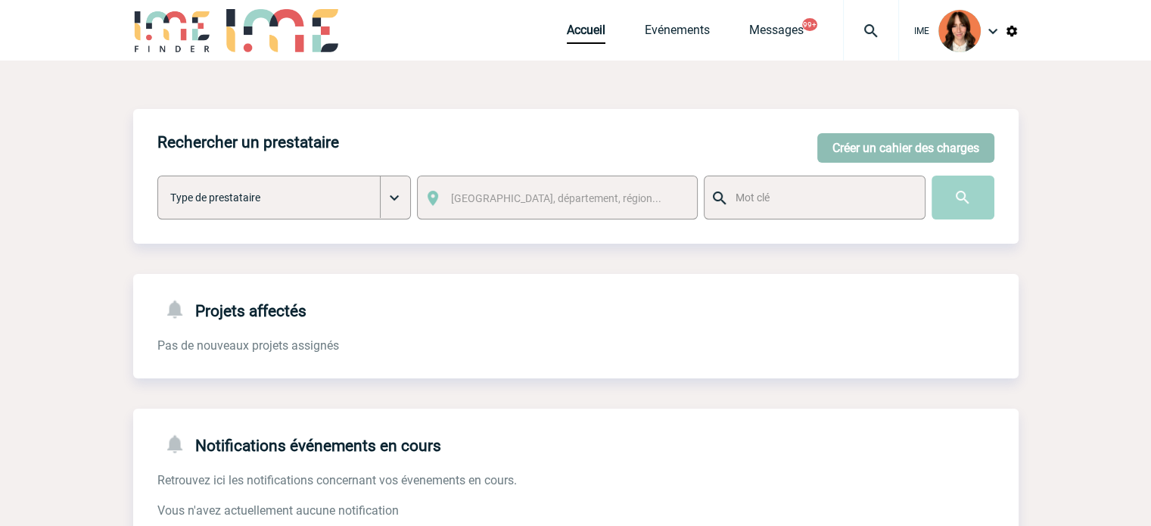
click at [948, 157] on button "Créer un cahier des charges" at bounding box center [905, 148] width 177 height 30
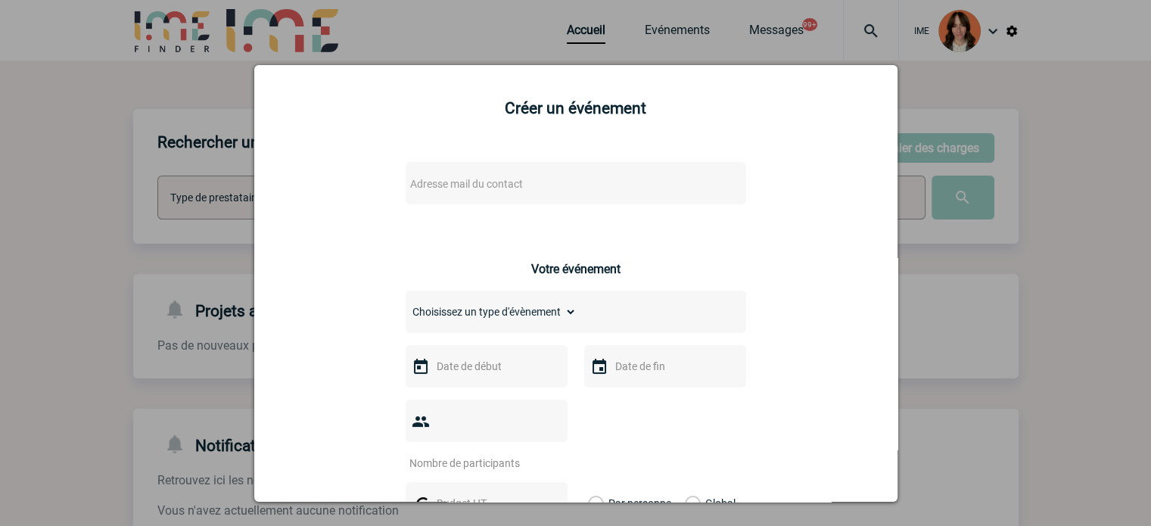
click at [563, 184] on span "Adresse mail du contact" at bounding box center [536, 183] width 265 height 21
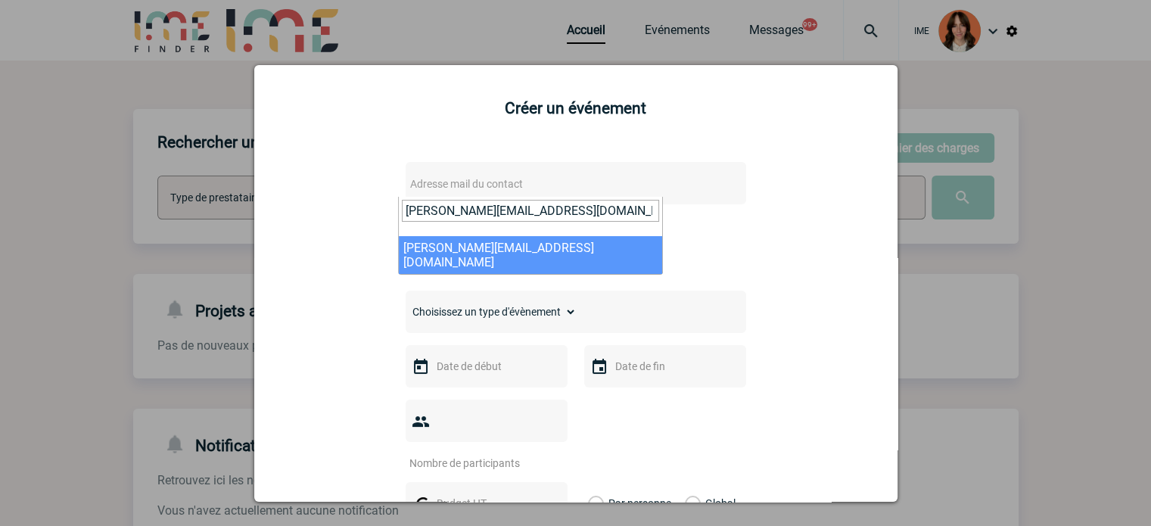
type input "[PERSON_NAME][EMAIL_ADDRESS][DOMAIN_NAME]"
select select "103981"
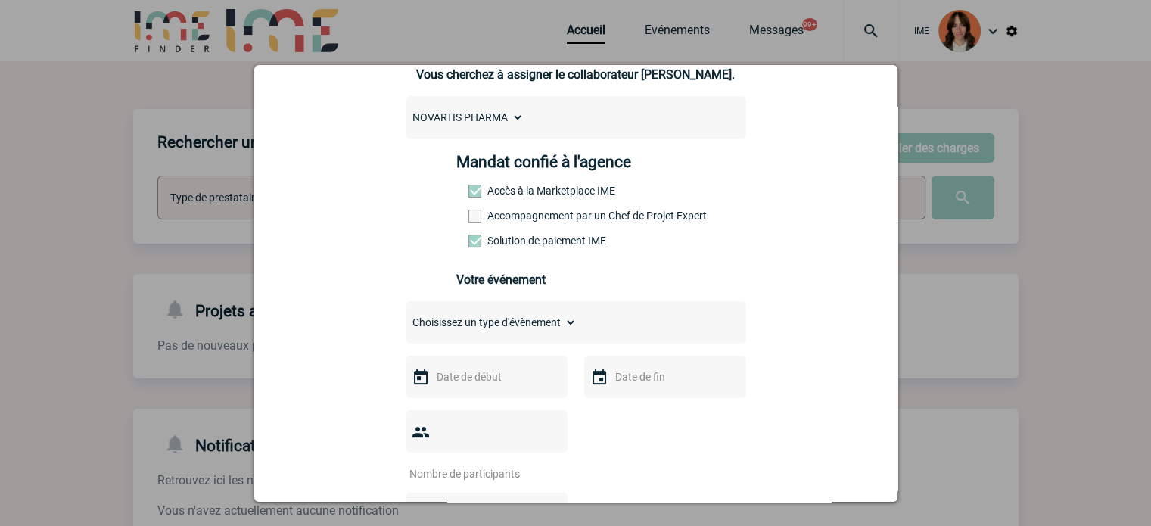
click at [502, 217] on label "Accompagnement par un Chef de Projet Expert" at bounding box center [501, 216] width 67 height 12
click at [0, 0] on input "Accompagnement par un Chef de Projet Expert" at bounding box center [0, 0] width 0 height 0
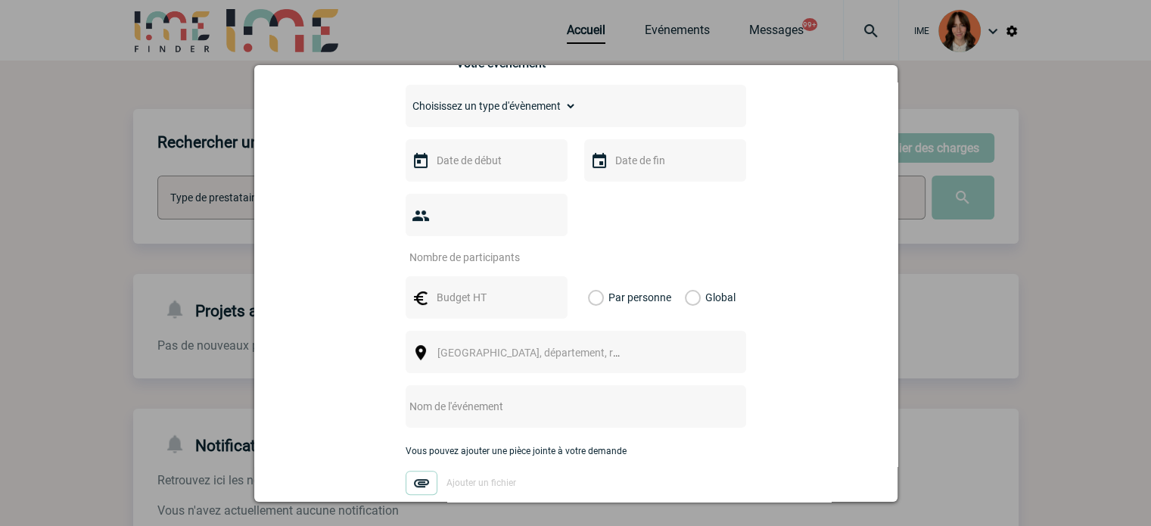
scroll to position [378, 0]
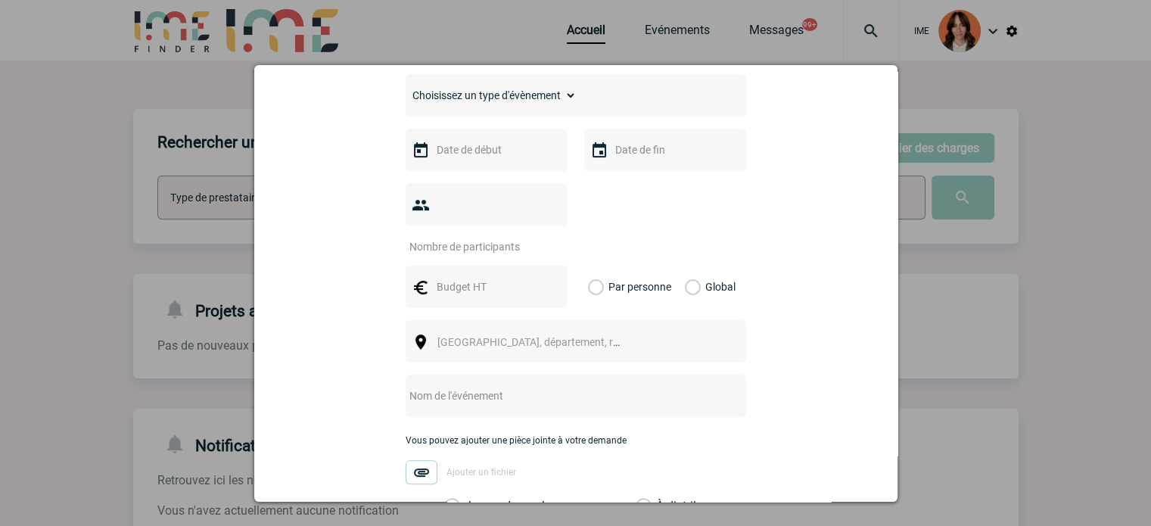
click at [487, 106] on select "Choisissez un type d'évènement Séminaire avec nuitée Séminaire sans nuitée Repa…" at bounding box center [490, 95] width 171 height 21
click at [468, 136] on div at bounding box center [486, 150] width 162 height 42
click at [468, 106] on select "Choisissez un type d'évènement Séminaire avec nuitée Séminaire sans nuitée Repa…" at bounding box center [490, 95] width 171 height 21
select select "2"
click at [405, 89] on select "Choisissez un type d'évènement Séminaire avec nuitée Séminaire sans nuitée Repa…" at bounding box center [490, 95] width 171 height 21
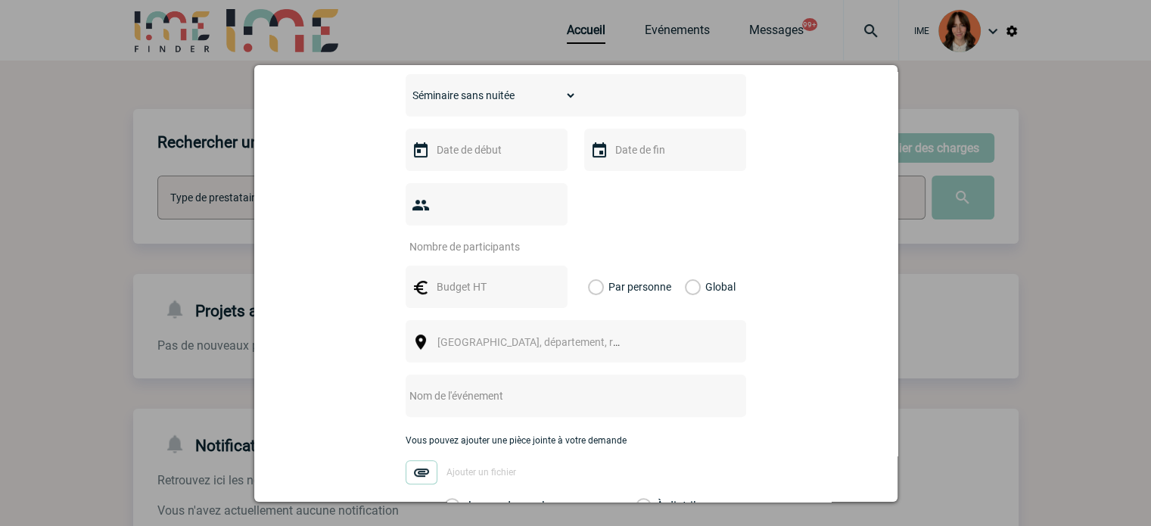
click at [461, 160] on input "text" at bounding box center [485, 150] width 104 height 20
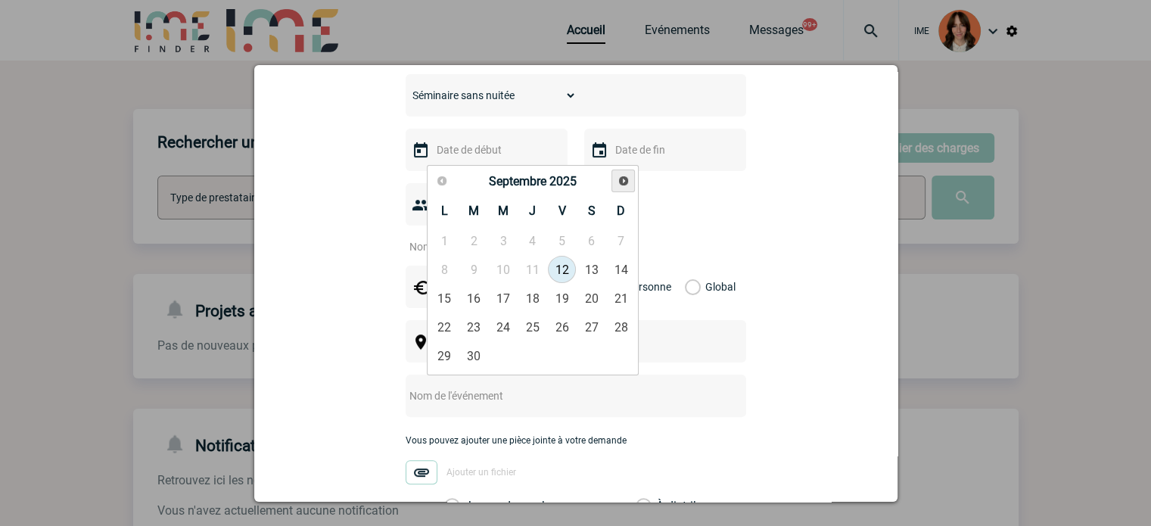
click at [623, 175] on span "Suivant" at bounding box center [623, 181] width 12 height 12
click at [477, 267] on link "9" at bounding box center [474, 269] width 28 height 27
type input "09-12-2025"
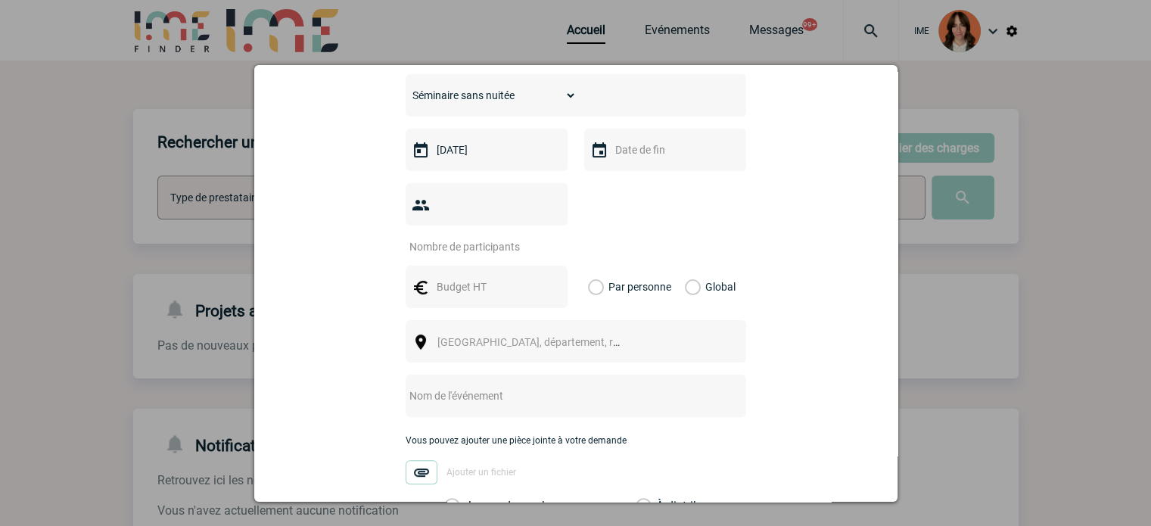
click at [634, 165] on div at bounding box center [665, 150] width 162 height 42
click at [637, 158] on input "text" at bounding box center [663, 150] width 104 height 20
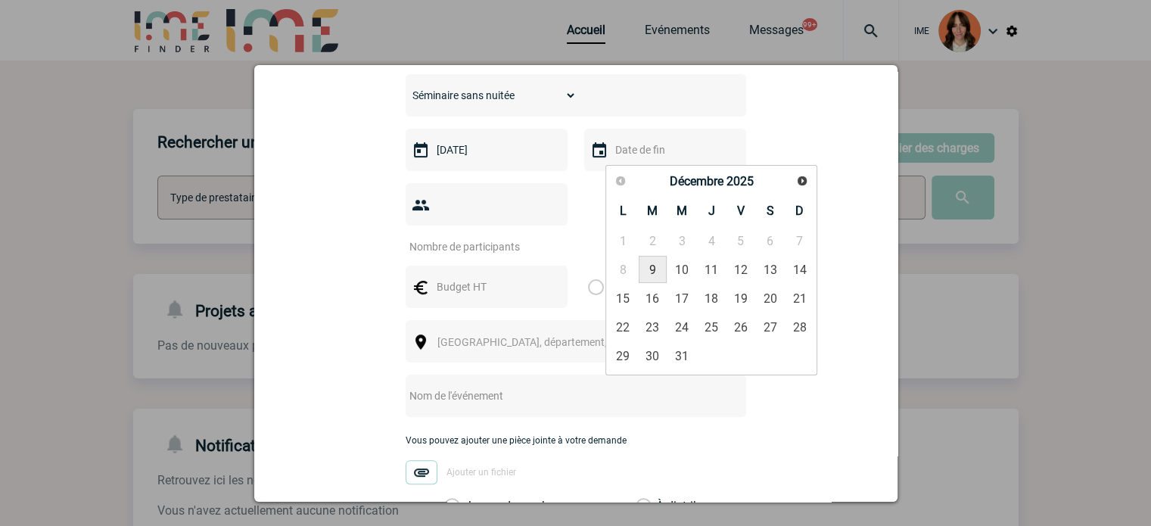
click at [651, 271] on link "9" at bounding box center [652, 269] width 28 height 27
type input "09-12-2025"
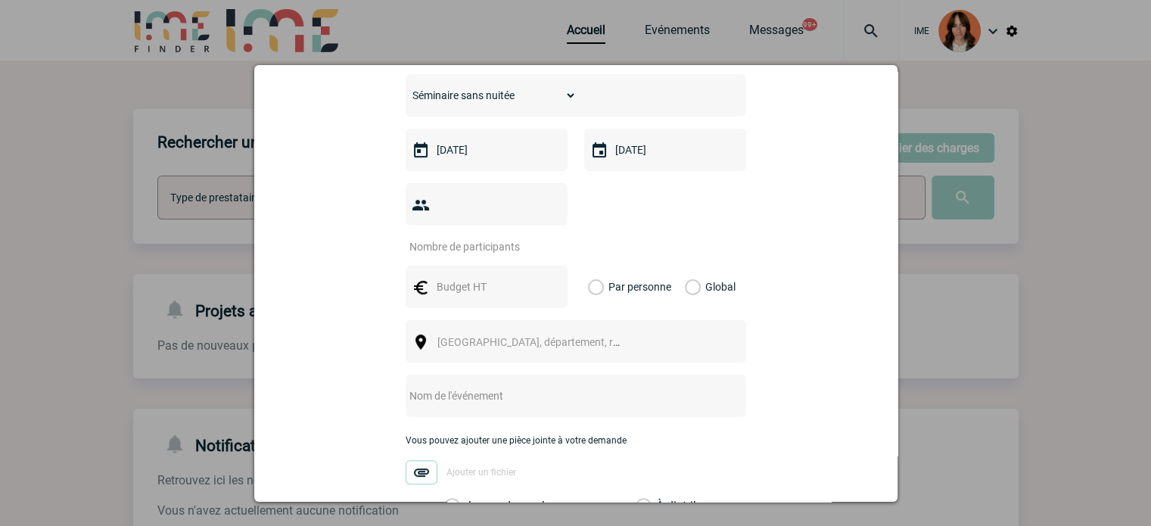
click at [502, 237] on input "number" at bounding box center [476, 247] width 142 height 20
type input "13"
click at [469, 283] on div at bounding box center [486, 287] width 162 height 42
click at [467, 277] on input "text" at bounding box center [485, 287] width 104 height 20
type input "2990"
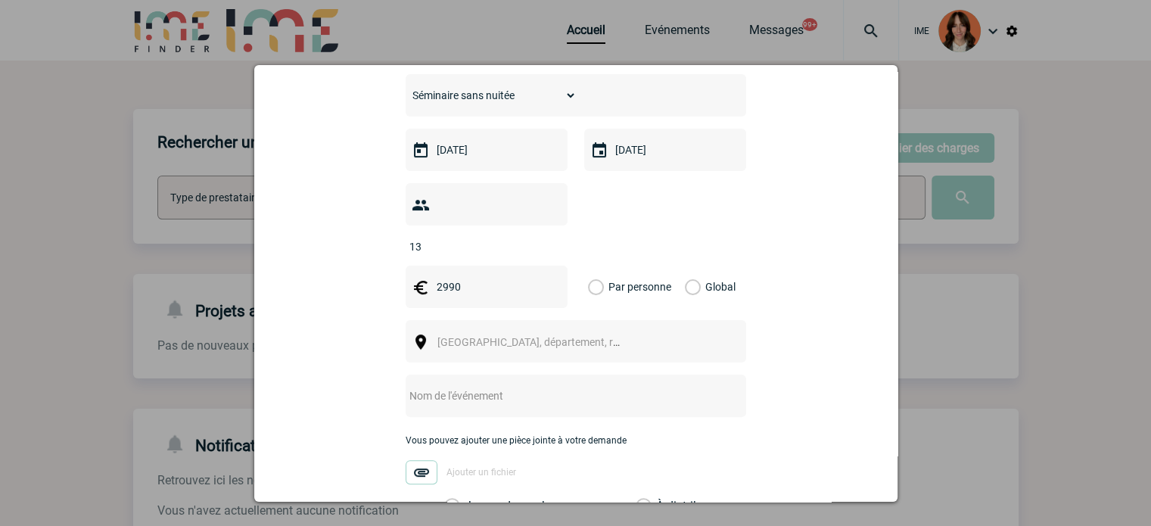
click at [685, 266] on label "Global" at bounding box center [690, 287] width 10 height 42
click at [0, 0] on input "Global" at bounding box center [0, 0] width 0 height 0
drag, startPoint x: 558, startPoint y: 302, endPoint x: 551, endPoint y: 303, distance: 7.6
click at [554, 320] on div "Ville, département, région..." at bounding box center [575, 341] width 340 height 42
click at [548, 331] on span "Ville, département, région..." at bounding box center [535, 341] width 208 height 21
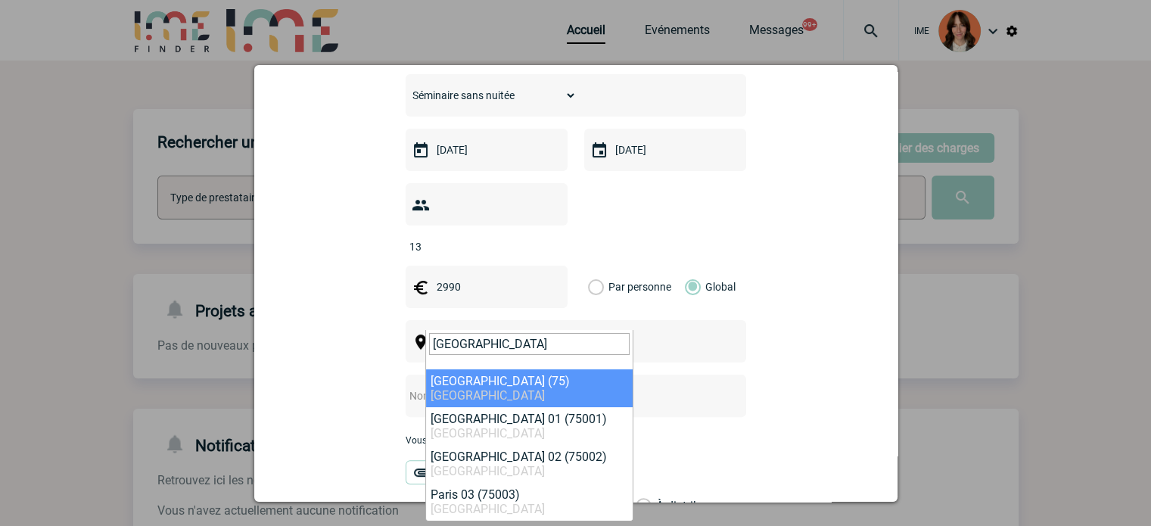
type input "[GEOGRAPHIC_DATA]"
select select "3"
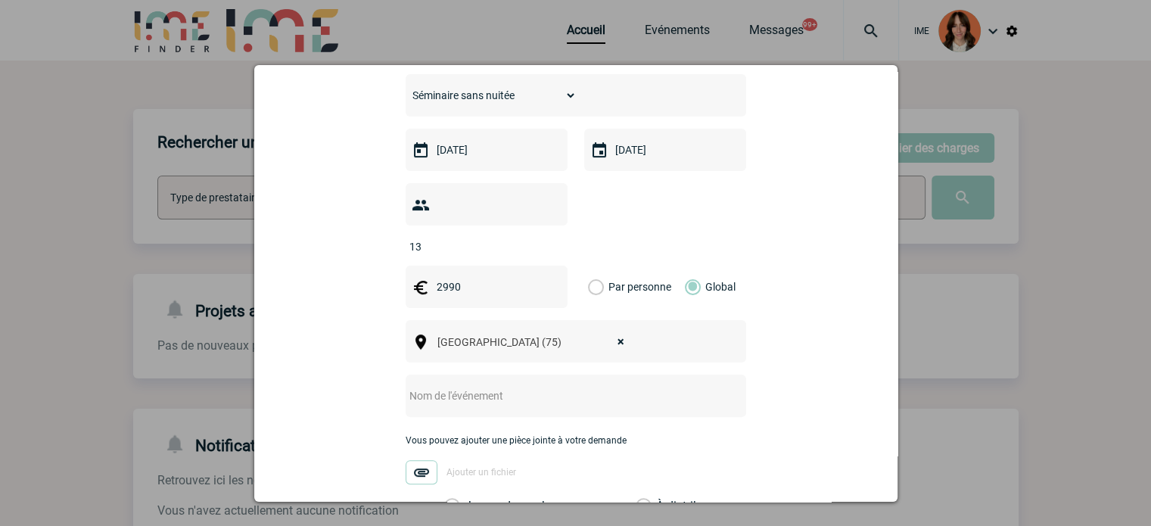
click at [502, 374] on div at bounding box center [575, 395] width 340 height 42
drag, startPoint x: 494, startPoint y: 374, endPoint x: 480, endPoint y: 373, distance: 13.7
click at [494, 386] on input "text" at bounding box center [555, 396] width 300 height 20
paste input "Immuno LT Off Site du 09 déc 2025"
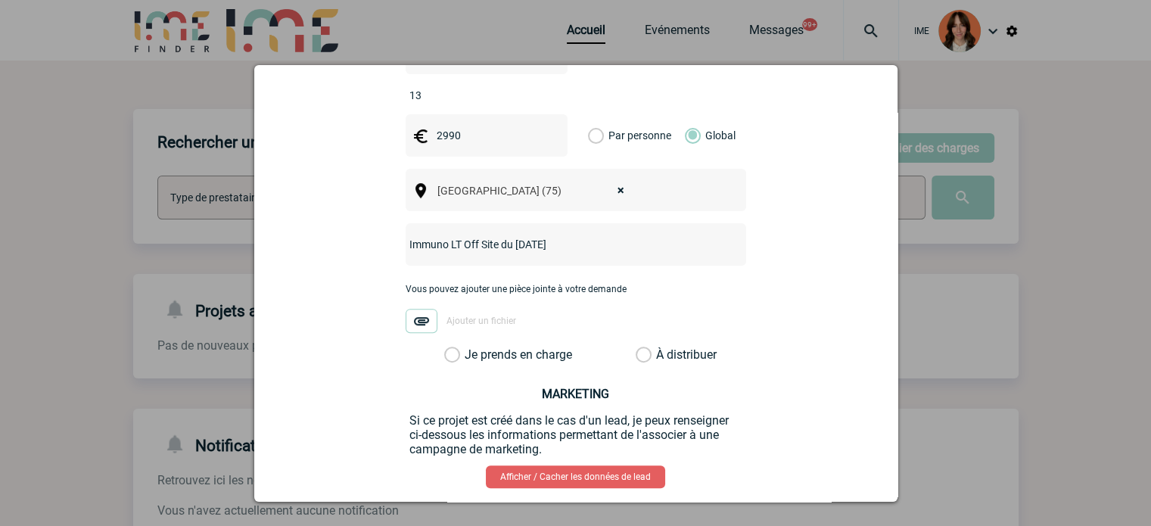
type input "Immuno LT Off Site du 09 déc 2025"
click at [470, 347] on label "Je prends en charge" at bounding box center [457, 354] width 26 height 15
click at [0, 0] on input "Je prends en charge" at bounding box center [0, 0] width 0 height 0
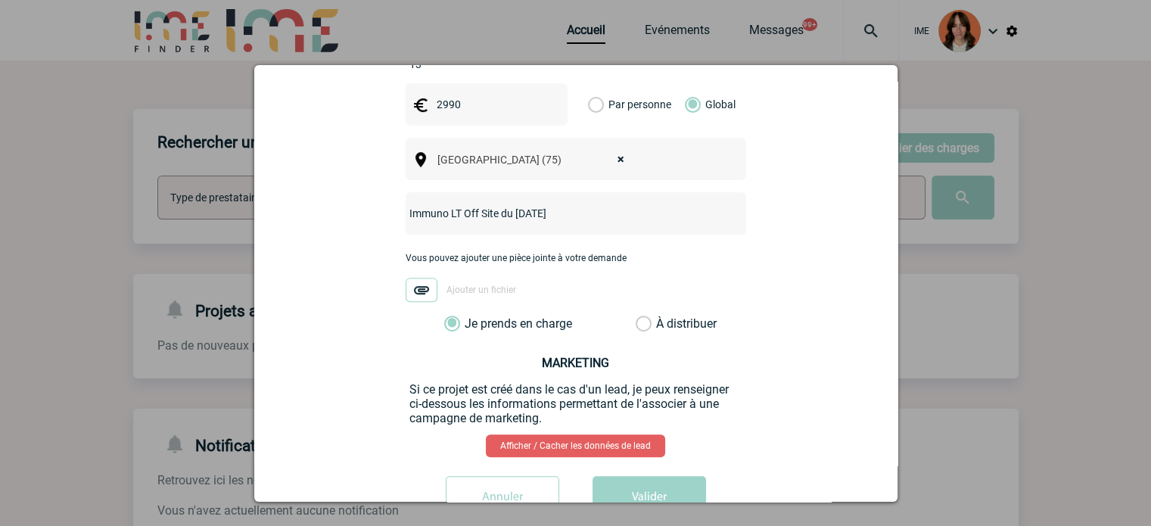
scroll to position [589, 0]
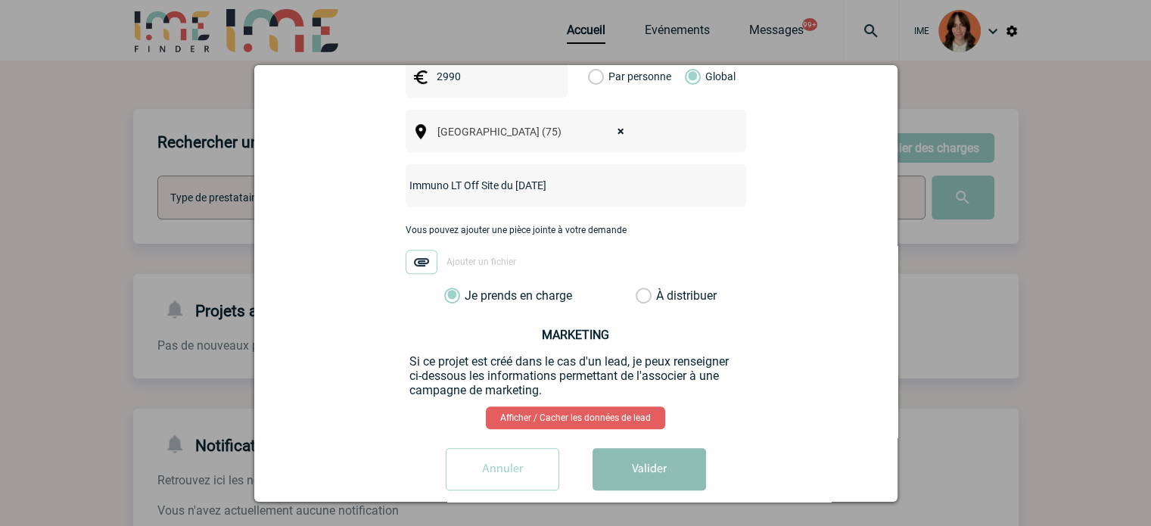
click at [640, 448] on button "Valider" at bounding box center [648, 469] width 113 height 42
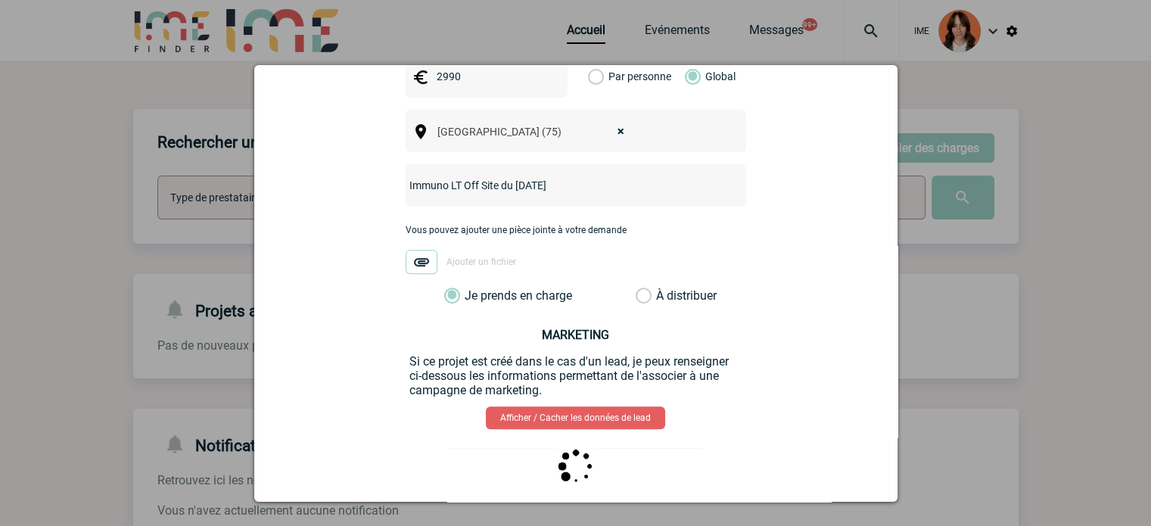
scroll to position [0, 0]
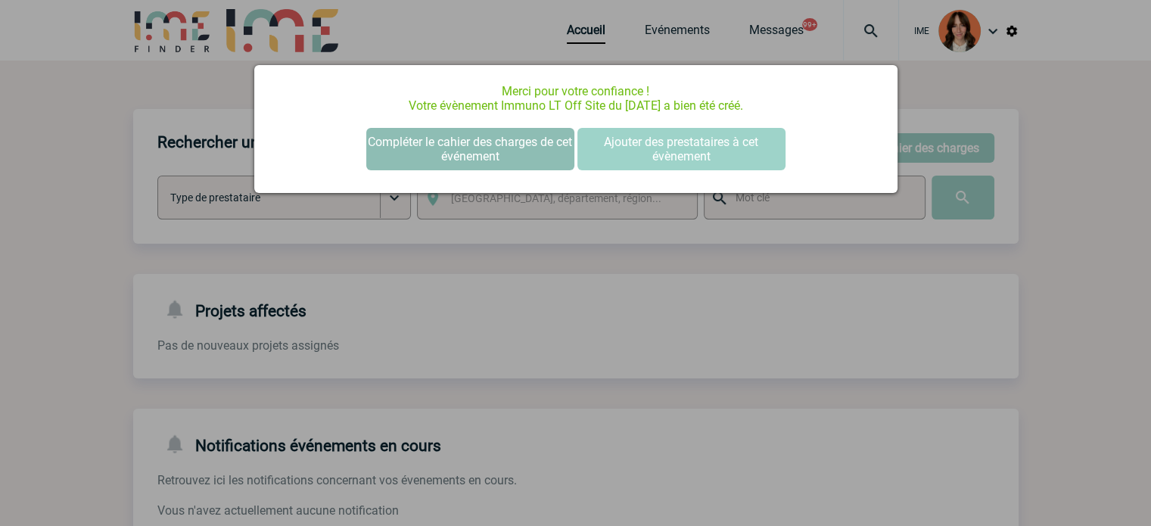
click at [477, 160] on button "Compléter le cahier des charges de cet événement" at bounding box center [470, 149] width 208 height 42
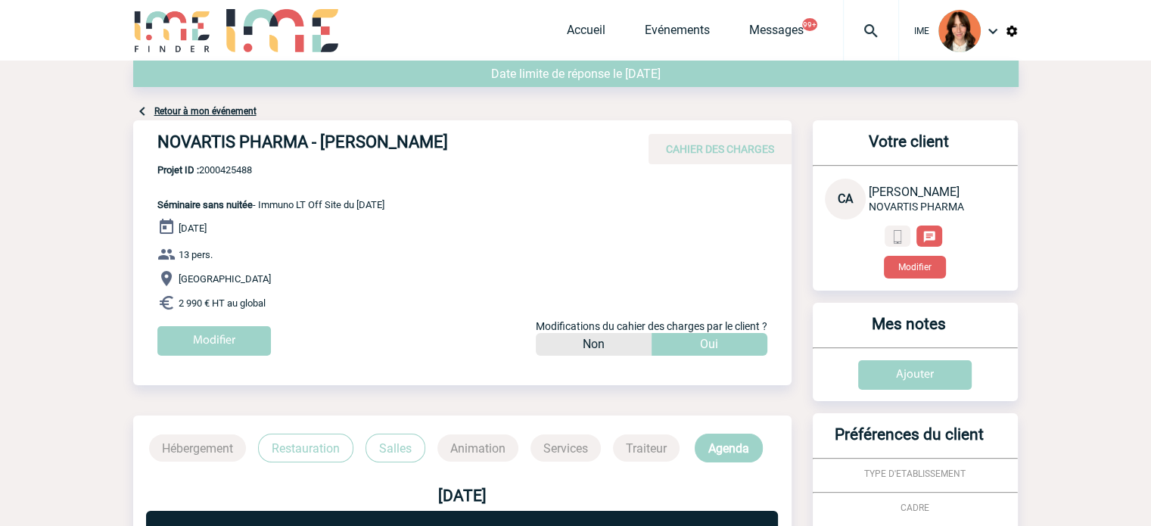
drag, startPoint x: 150, startPoint y: 137, endPoint x: 517, endPoint y: 151, distance: 367.2
click at [517, 151] on div "NOVARTIS PHARMA - [PERSON_NAME] CAHIER DES CHARGES" at bounding box center [462, 142] width 658 height 44
copy h4 "NOVARTIS PHARMA - [PERSON_NAME]"
click at [214, 169] on span "Projet ID : 2000425488" at bounding box center [270, 169] width 227 height 11
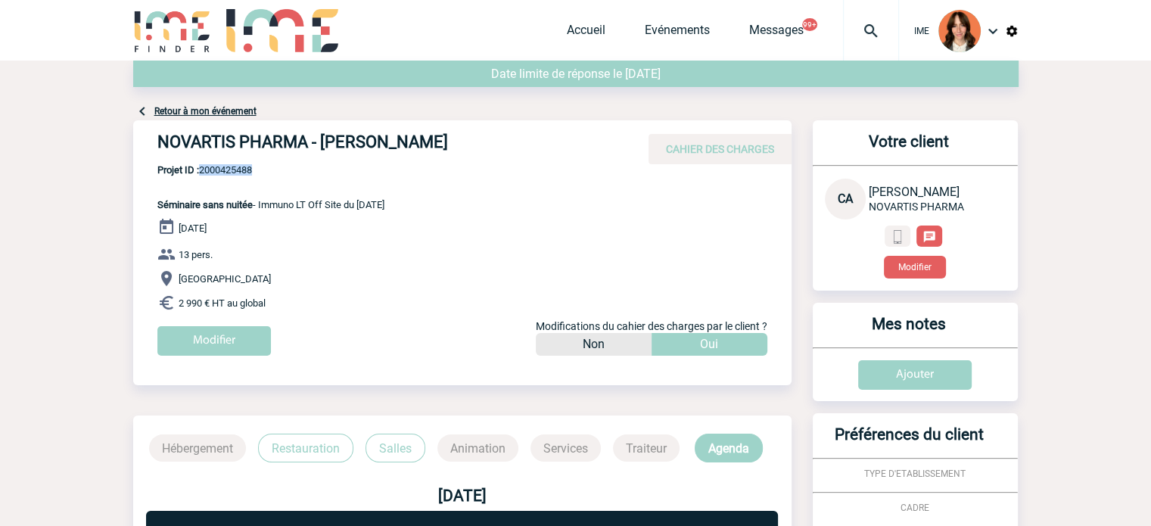
copy span "2000425488"
click at [425, 199] on div "NOVARTIS PHARMA - [PERSON_NAME] CAHIER DES CHARGES NOVARTIS PHARMA - [PERSON_NA…" at bounding box center [462, 243] width 658 height 247
drag, startPoint x: 405, startPoint y: 206, endPoint x: 261, endPoint y: 203, distance: 144.5
click at [261, 203] on div "NOVARTIS PHARMA - [PERSON_NAME] CAHIER DES CHARGES NOVARTIS PHARMA - [PERSON_NA…" at bounding box center [462, 243] width 658 height 247
copy span "Immuno LT Off Site du 09 déc 2025"
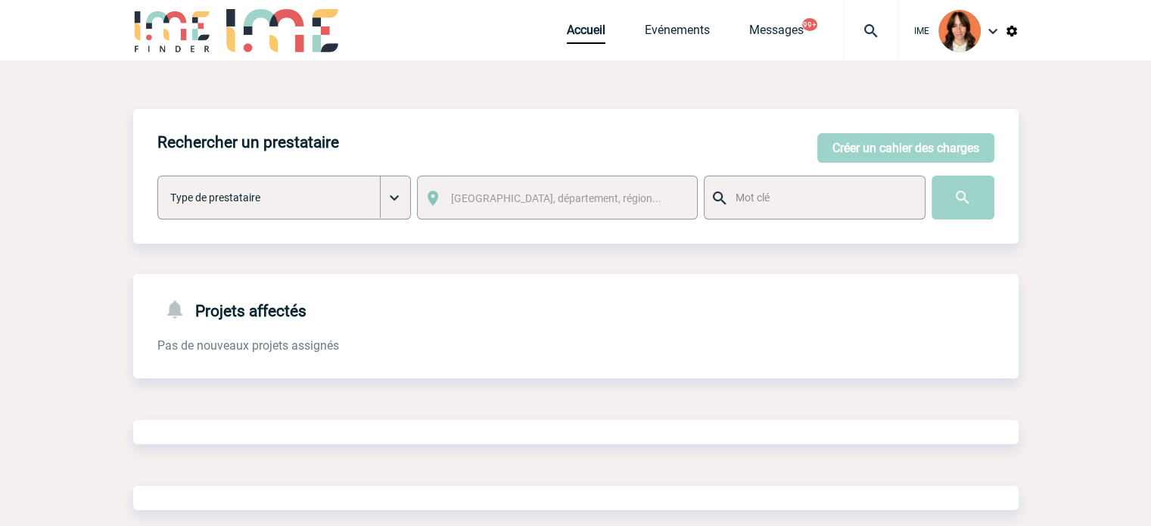
click at [884, 39] on img at bounding box center [871, 31] width 54 height 18
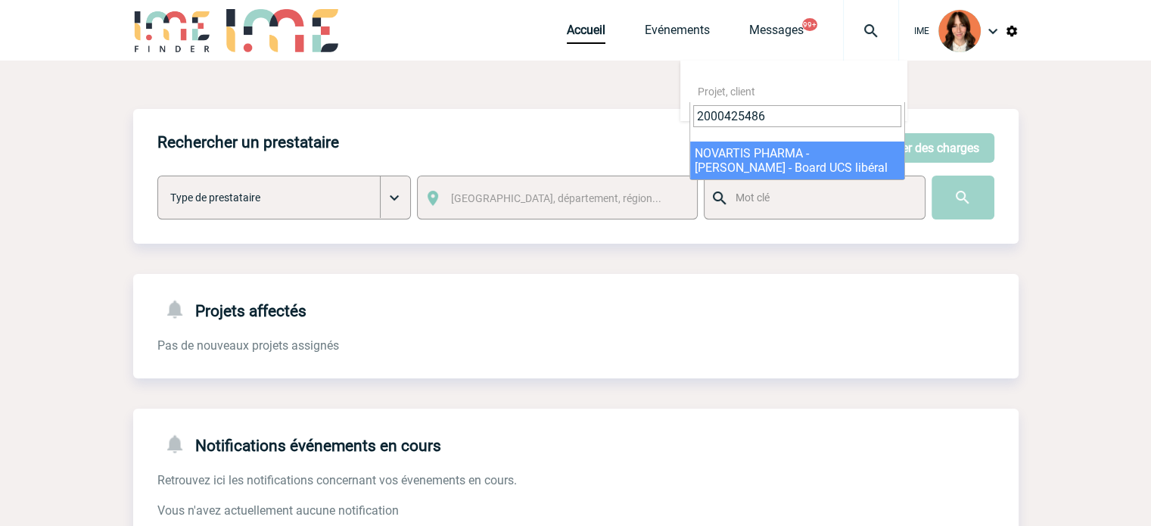
type input "2000425486"
select select "24987"
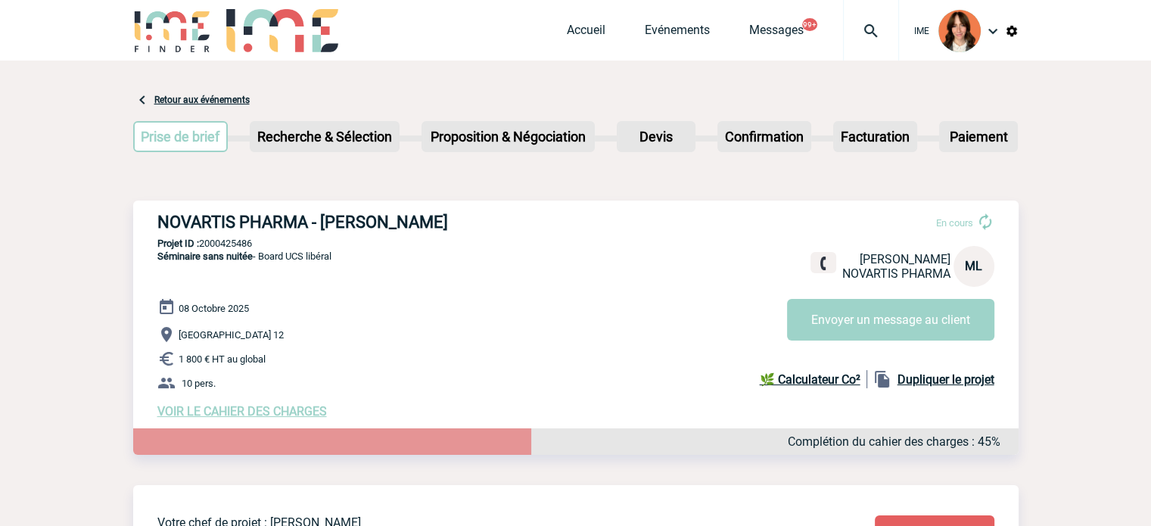
click at [882, 5] on div at bounding box center [871, 30] width 56 height 61
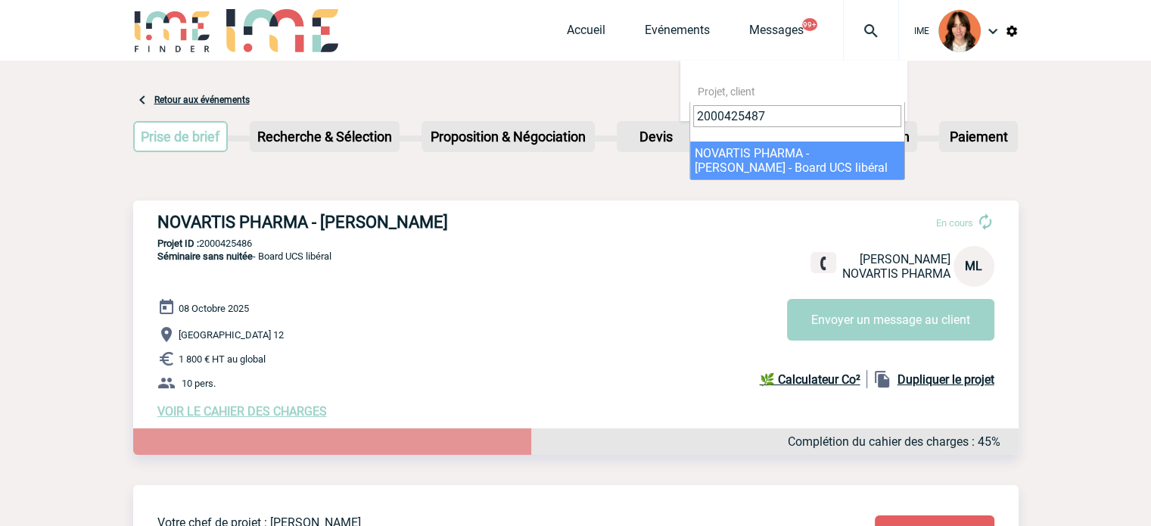
type input "2000425487"
select select "24988"
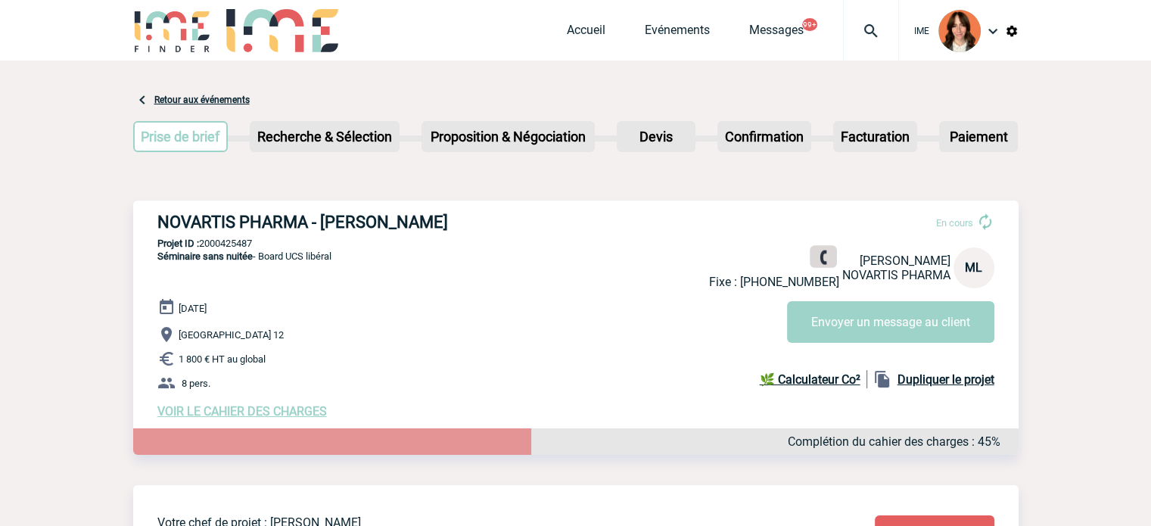
click at [829, 246] on link at bounding box center [822, 257] width 27 height 22
click at [586, 31] on link "Accueil" at bounding box center [586, 33] width 39 height 21
